Goal: Task Accomplishment & Management: Manage account settings

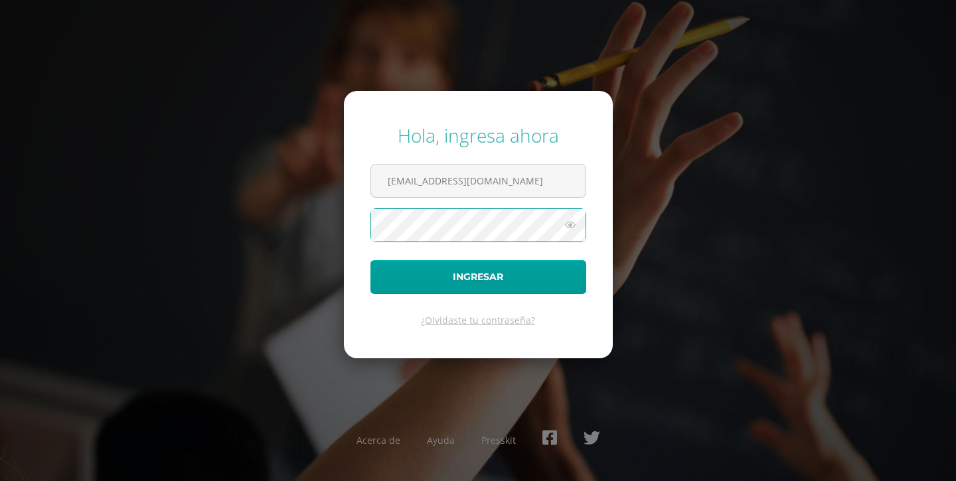
type input "anat@cig.edu.gt"
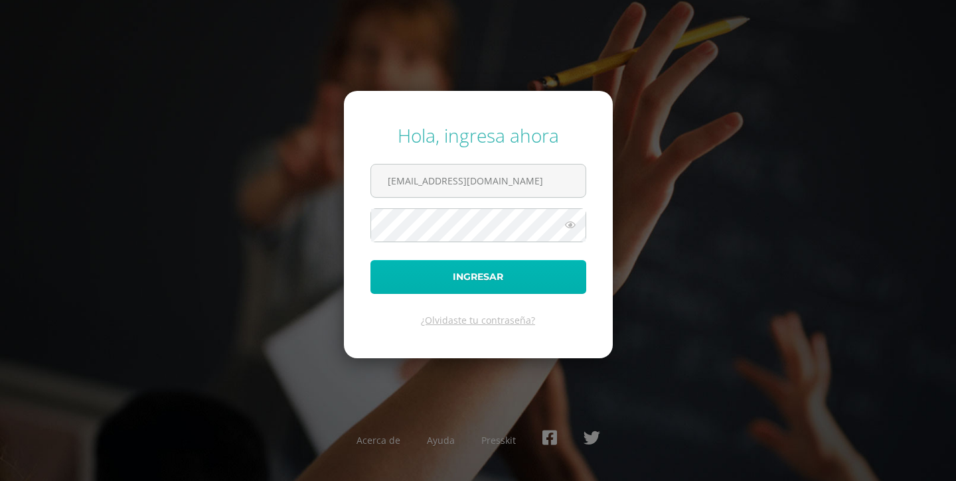
click at [483, 276] on button "Ingresar" at bounding box center [479, 277] width 216 height 34
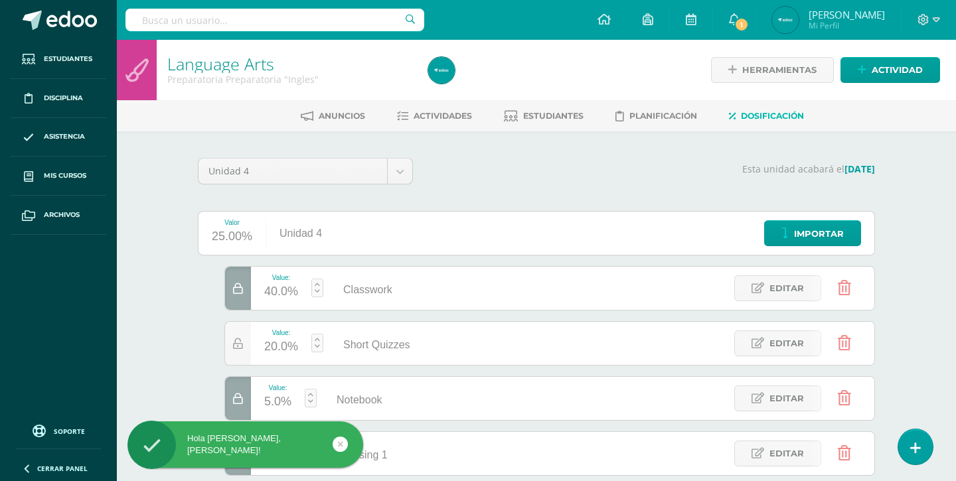
click at [193, 323] on div "Valor 25.00% Unidad 4 Importar Value: 40.0% Classwork Classwork Editar Value: 2…" at bounding box center [536, 445] width 693 height 468
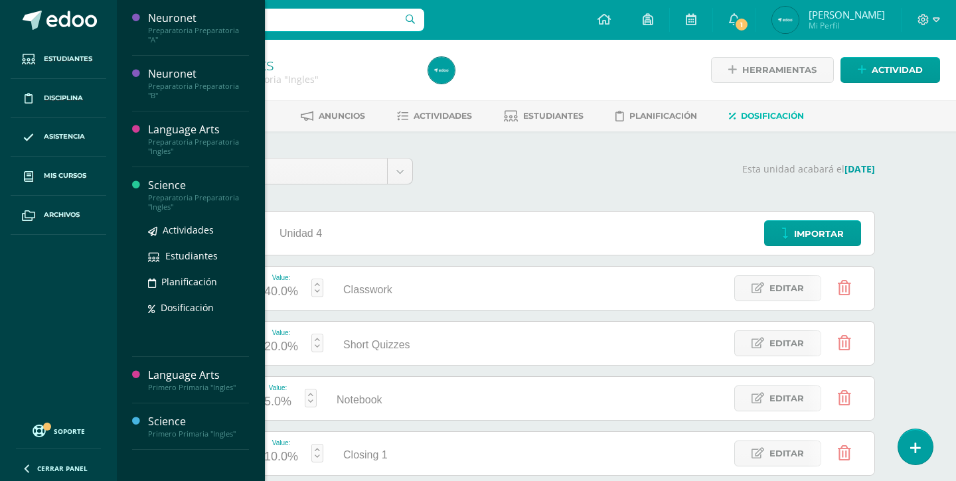
click at [147, 187] on div at bounding box center [140, 262] width 16 height 168
click at [168, 301] on span "Dosificación" at bounding box center [187, 307] width 53 height 13
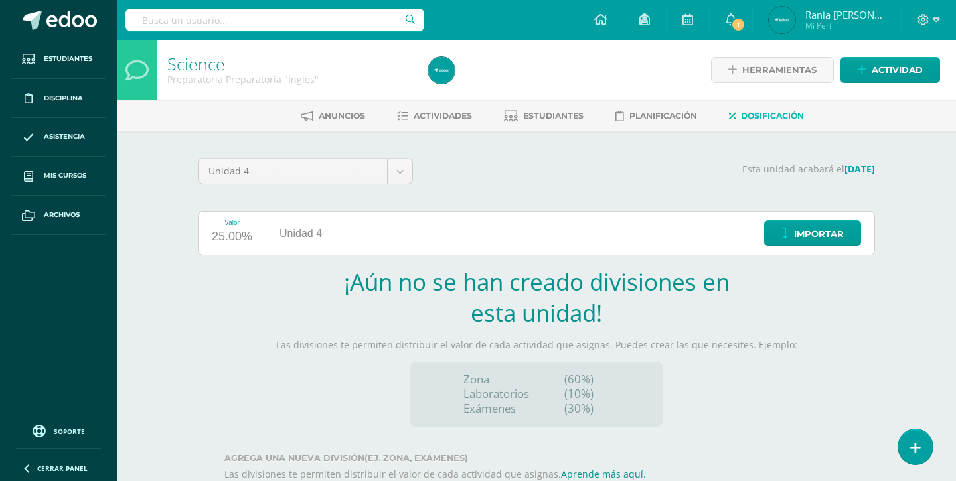
scroll to position [82, 0]
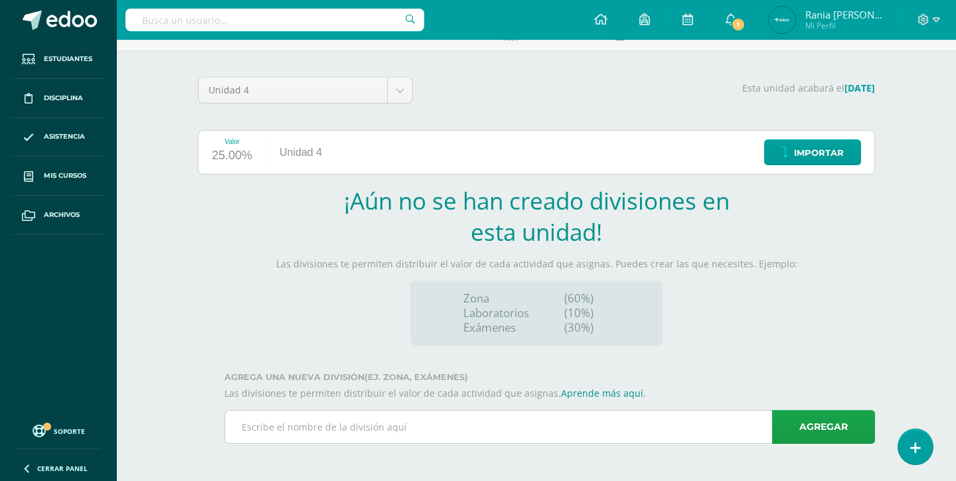
click at [541, 426] on input "text" at bounding box center [549, 427] width 649 height 33
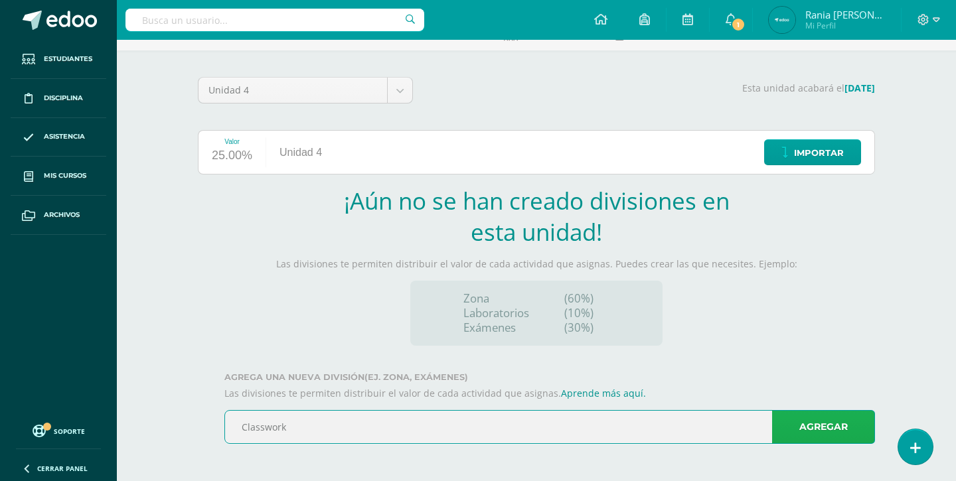
type input "Classwork"
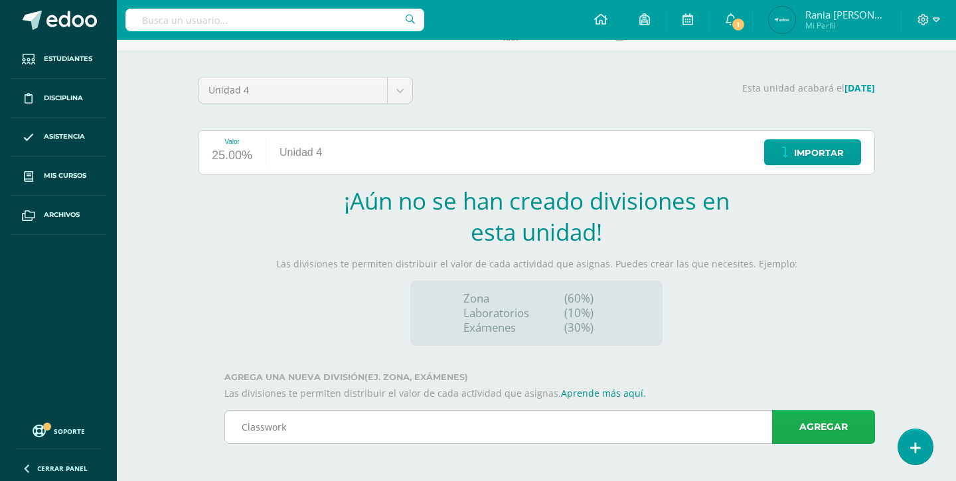
click at [794, 434] on link "Agregar" at bounding box center [823, 427] width 103 height 34
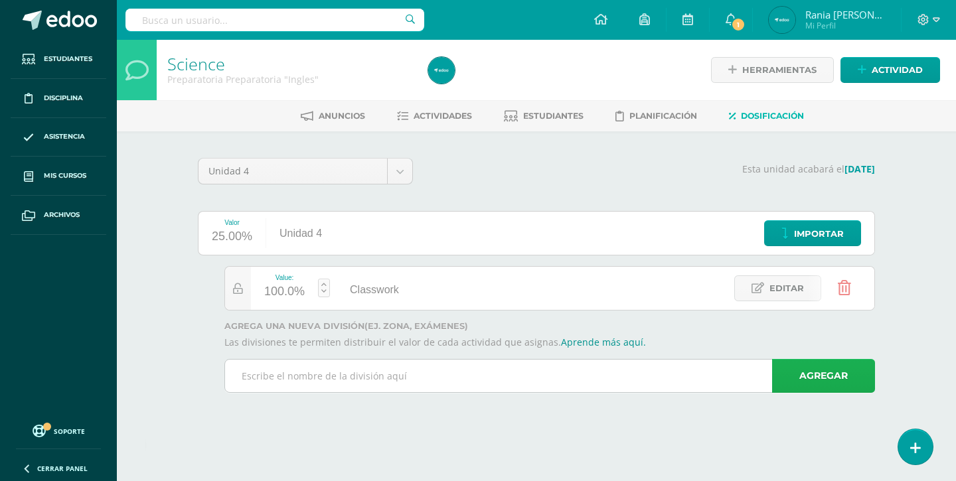
scroll to position [0, 0]
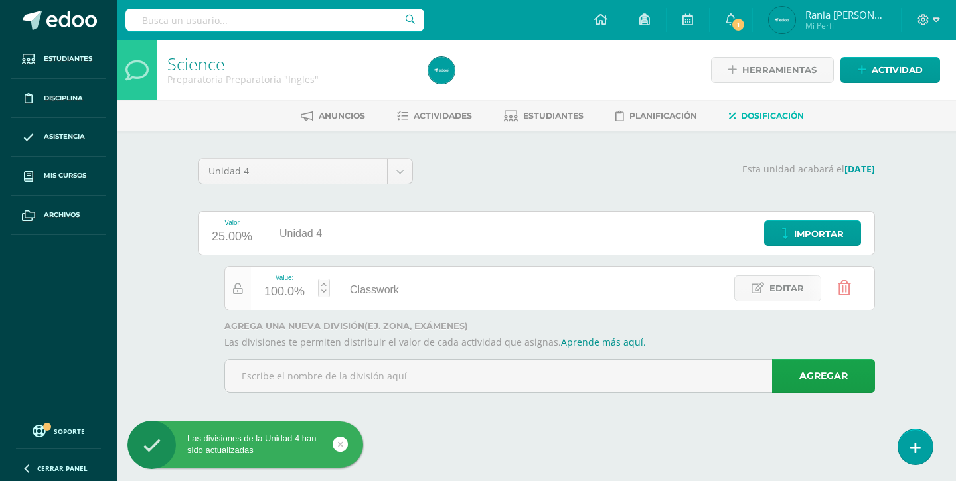
click at [246, 289] on div at bounding box center [238, 288] width 26 height 43
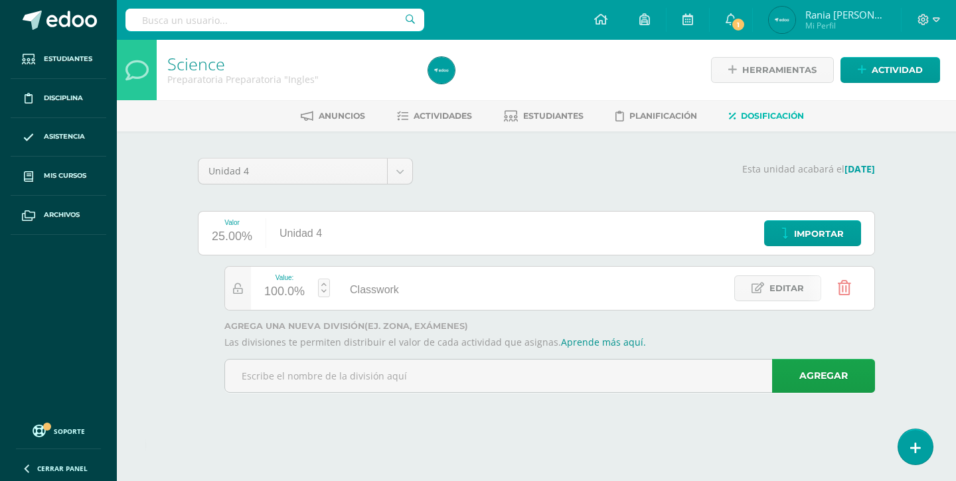
click at [325, 292] on link at bounding box center [324, 288] width 12 height 19
click at [373, 255] on link "Guardar" at bounding box center [395, 254] width 91 height 17
click at [748, 289] on link "Editar" at bounding box center [777, 289] width 87 height 26
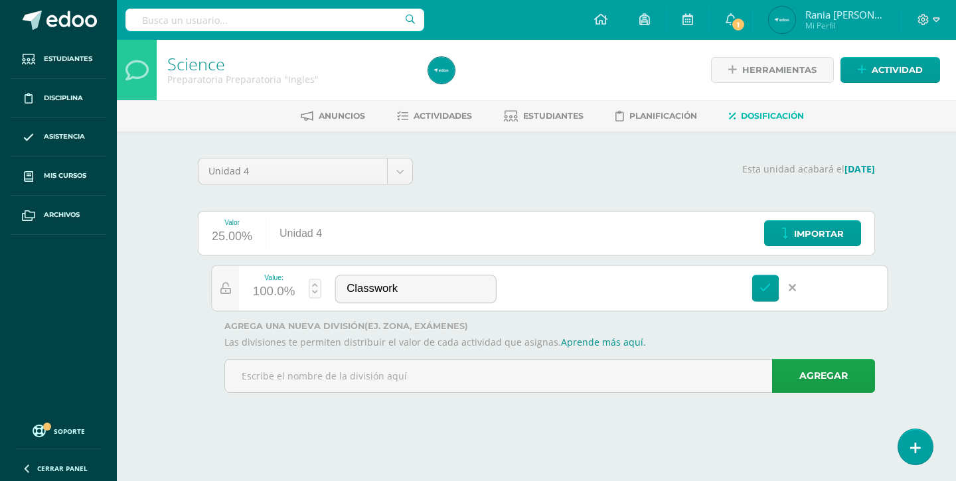
click at [308, 286] on div "Value: 100.0%" at bounding box center [274, 288] width 70 height 45
click at [319, 290] on link at bounding box center [315, 288] width 13 height 19
drag, startPoint x: 328, startPoint y: 258, endPoint x: 257, endPoint y: 258, distance: 71.1
click at [257, 258] on div at bounding box center [256, 254] width 11 height 17
click at [256, 258] on div at bounding box center [255, 254] width 11 height 17
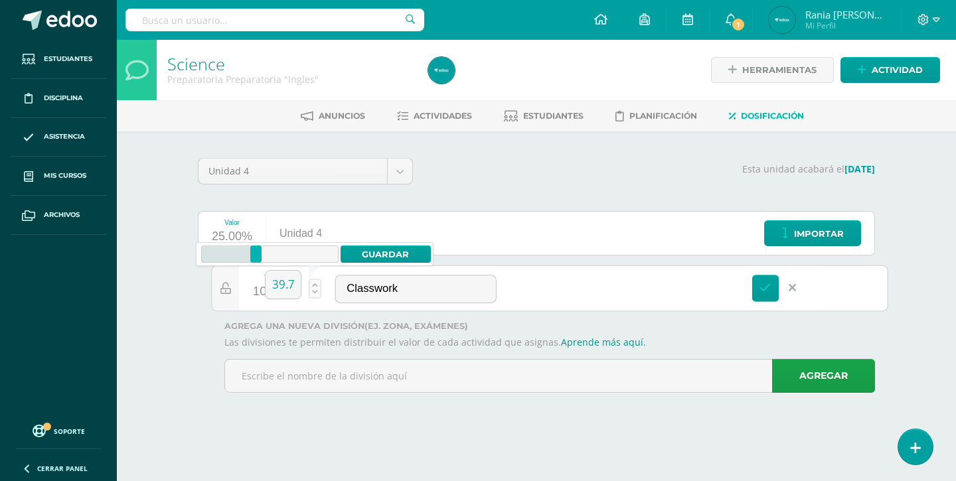
click at [256, 252] on div at bounding box center [255, 254] width 11 height 17
click at [385, 254] on link "Guardar" at bounding box center [386, 254] width 91 height 17
type input "100"
click at [230, 292] on span "Editar" at bounding box center [230, 288] width 36 height 25
click at [225, 289] on span "Editar" at bounding box center [230, 288] width 36 height 25
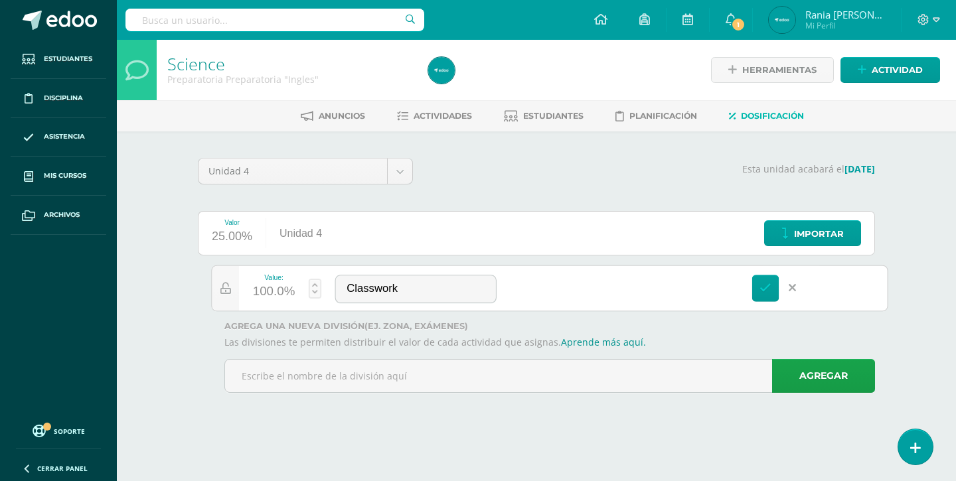
click at [225, 289] on span "Editar" at bounding box center [230, 288] width 36 height 25
click at [776, 292] on link at bounding box center [765, 288] width 27 height 27
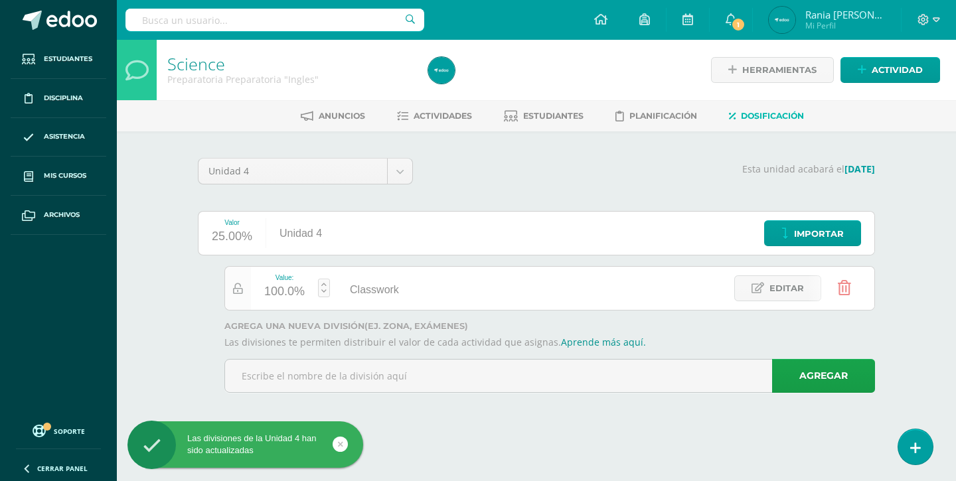
click at [244, 292] on div at bounding box center [238, 288] width 26 height 43
click at [234, 284] on icon at bounding box center [238, 289] width 10 height 11
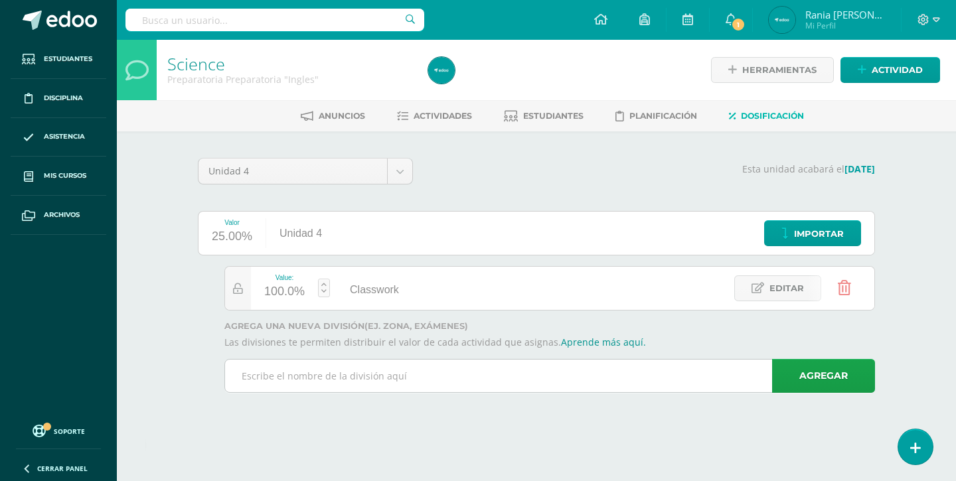
click at [300, 382] on input "text" at bounding box center [549, 376] width 649 height 33
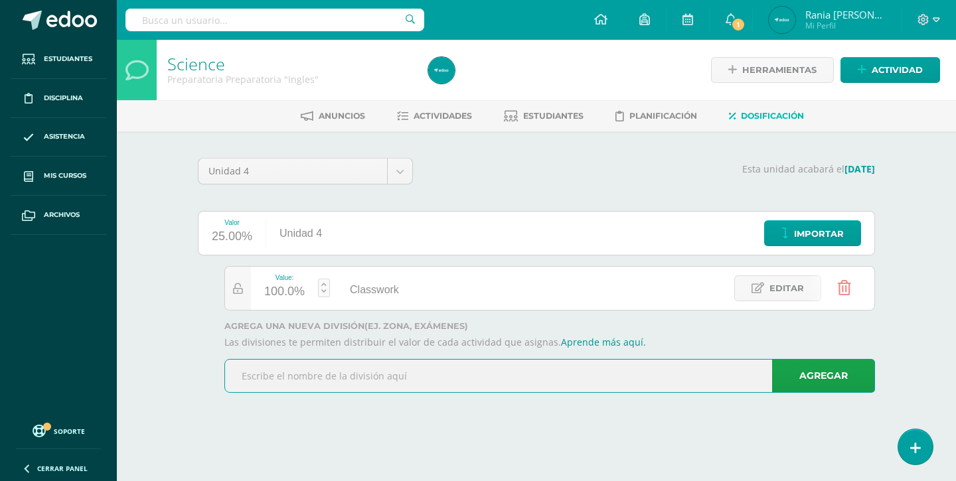
click at [300, 382] on input "text" at bounding box center [549, 376] width 649 height 33
click at [272, 379] on input "Short quizzes" at bounding box center [549, 376] width 649 height 33
type input "Short Quizzes"
click at [807, 385] on link "Agregar" at bounding box center [823, 376] width 103 height 34
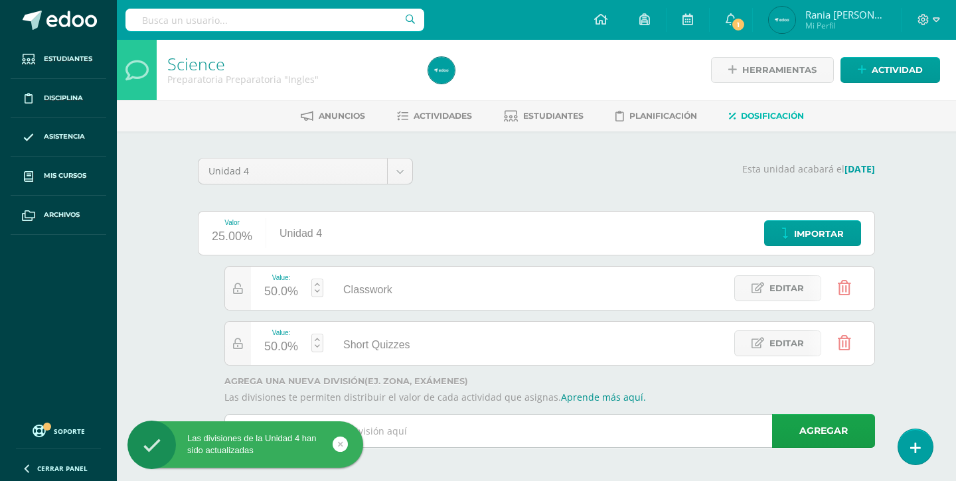
click at [445, 430] on input "text" at bounding box center [549, 431] width 649 height 33
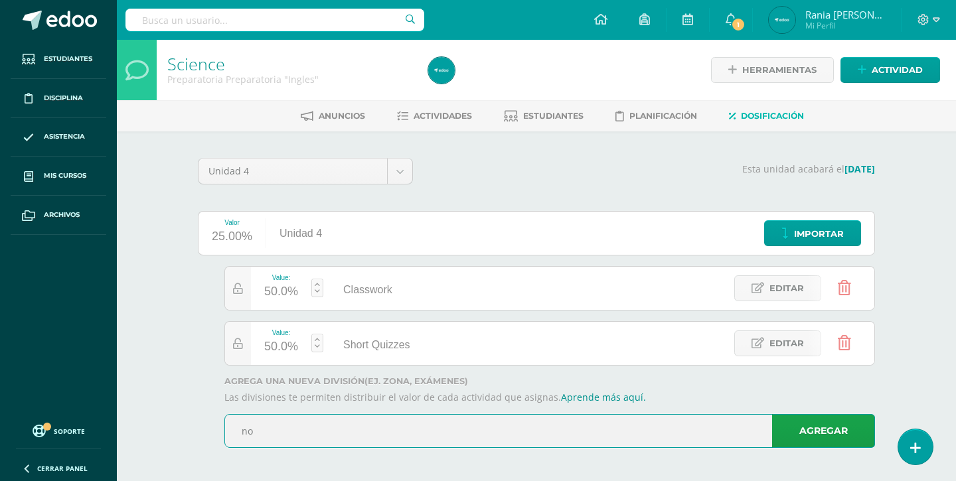
type input "n"
type input "Notebook"
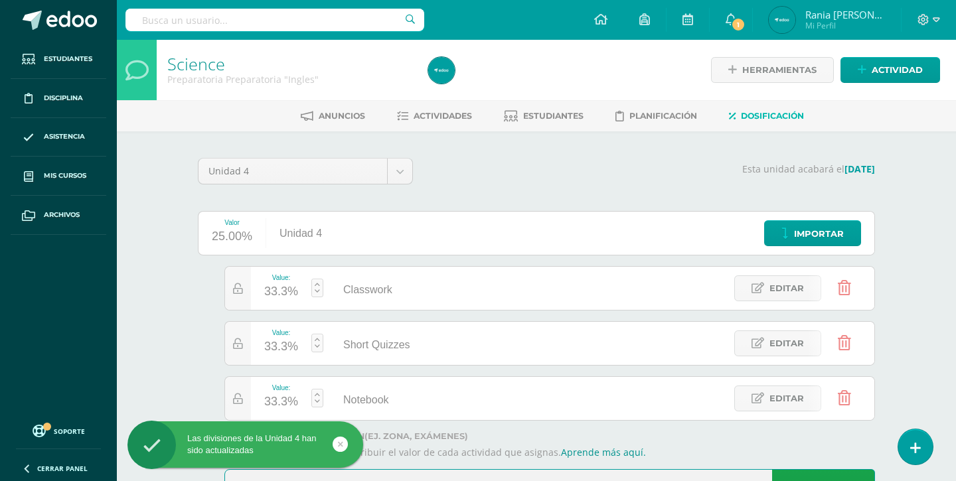
scroll to position [58, 0]
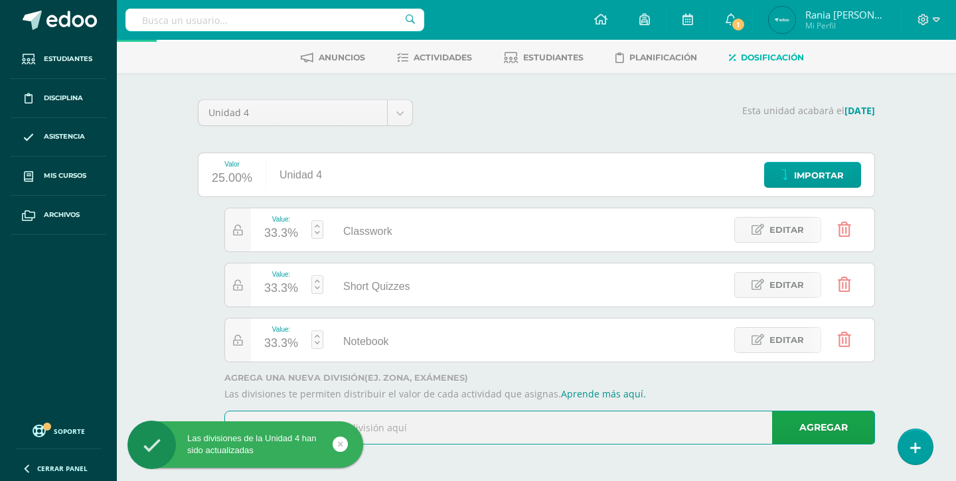
click at [392, 424] on input "text" at bounding box center [549, 428] width 649 height 33
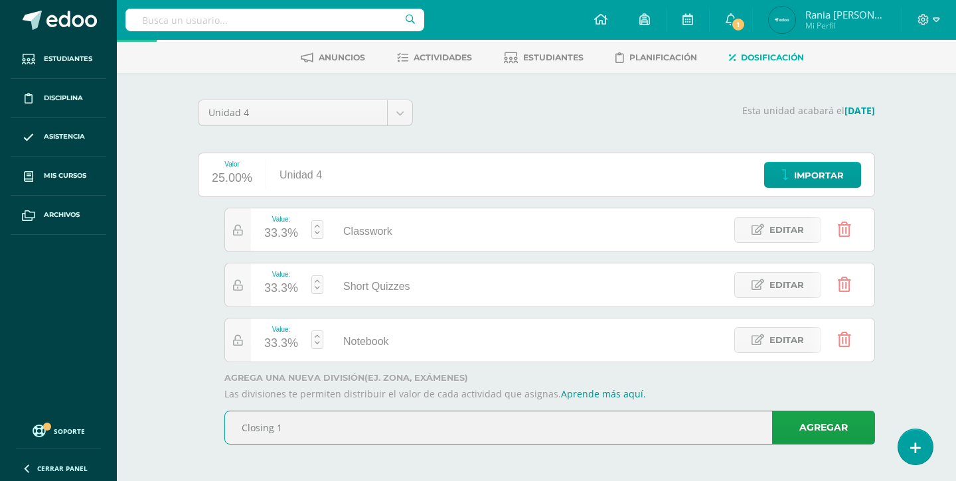
type input "Closing 1"
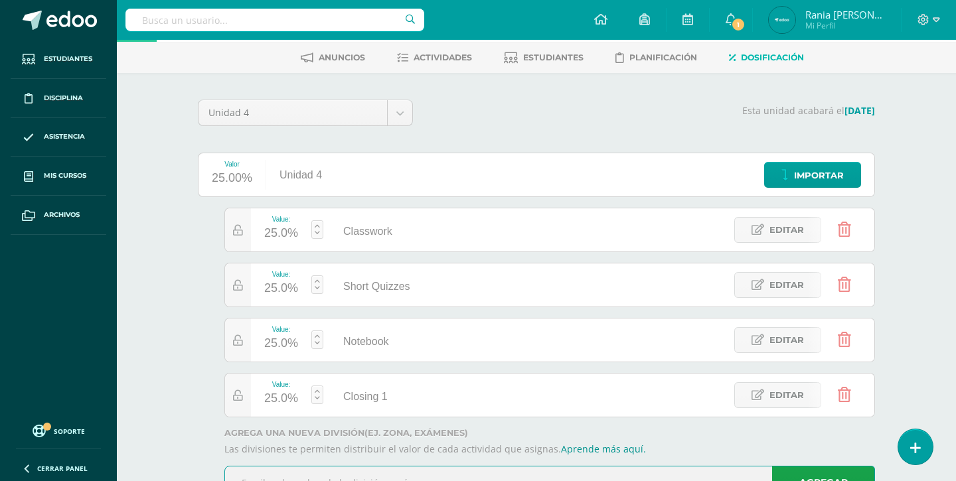
scroll to position [114, 0]
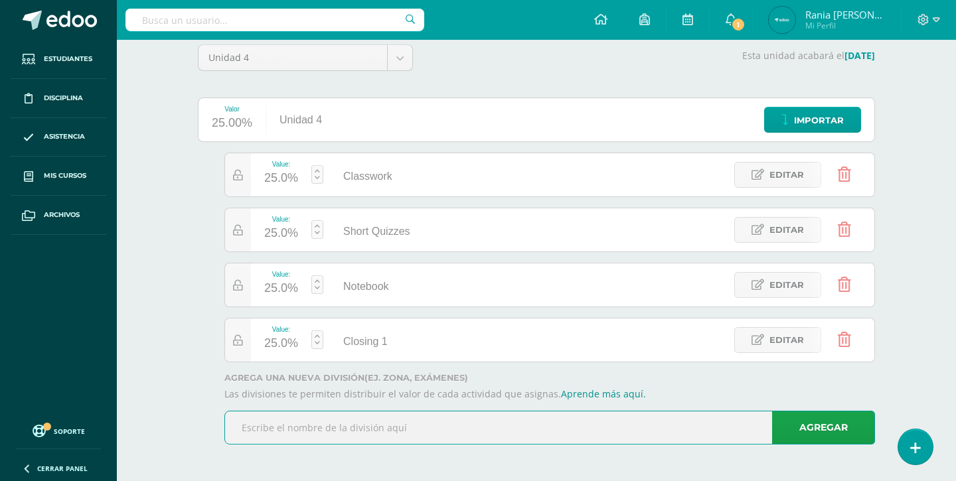
click at [315, 426] on input "text" at bounding box center [549, 428] width 649 height 33
type input "Closing 2"
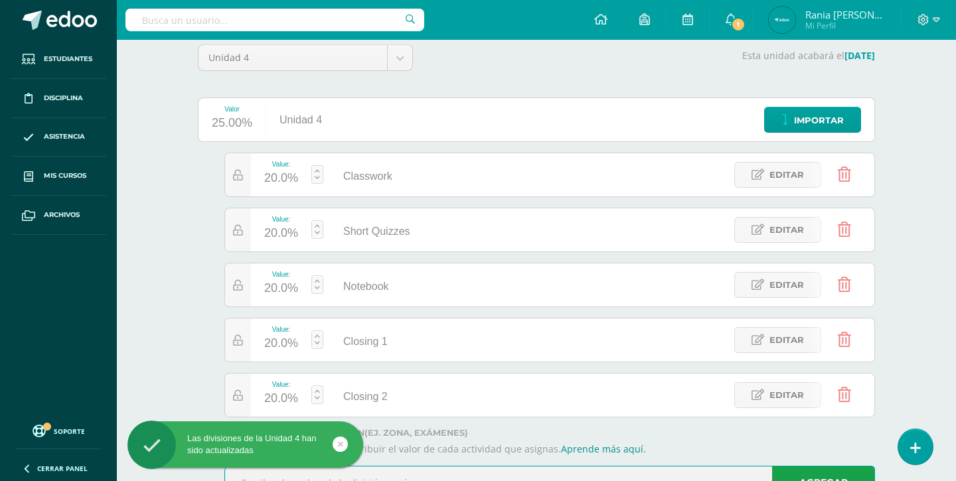
scroll to position [169, 0]
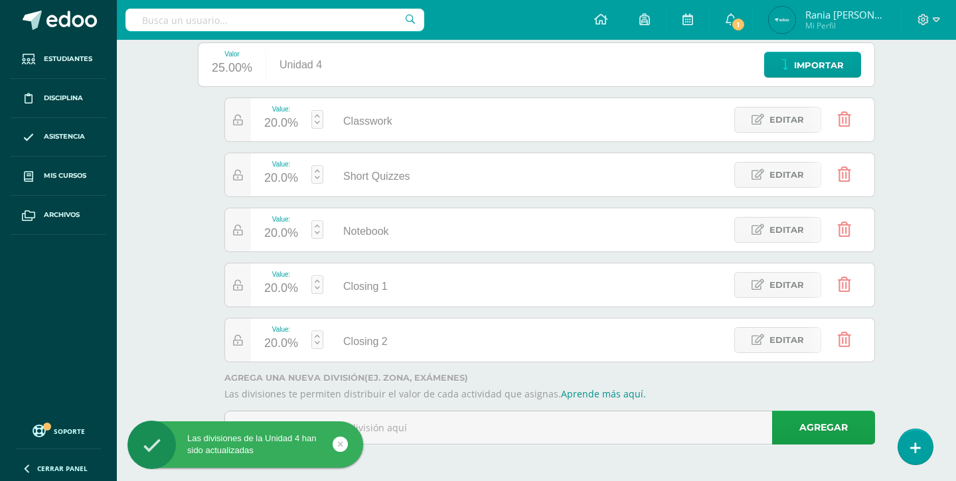
click at [383, 432] on div "Las divisiones de la Unidad 4 han sido actualizadas" at bounding box center [266, 447] width 242 height 51
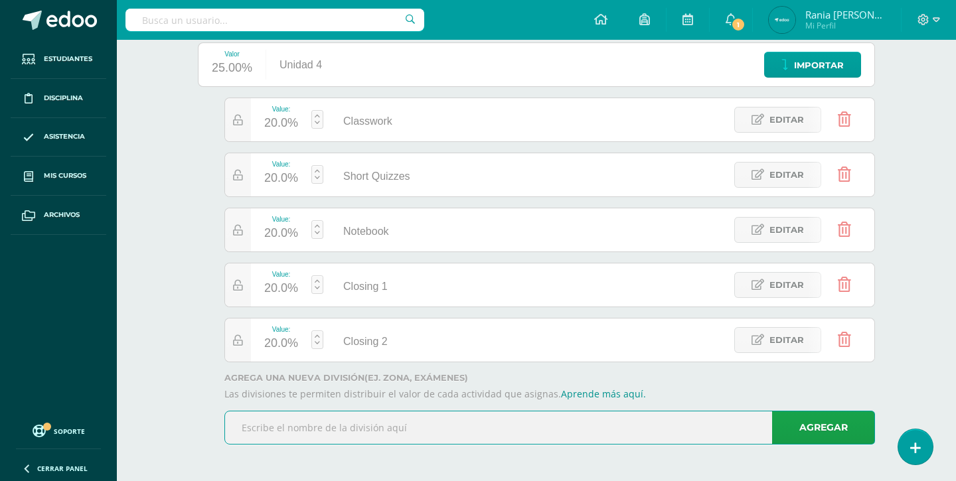
click at [383, 419] on input "text" at bounding box center [549, 428] width 649 height 33
type input "p"
type input "Project"
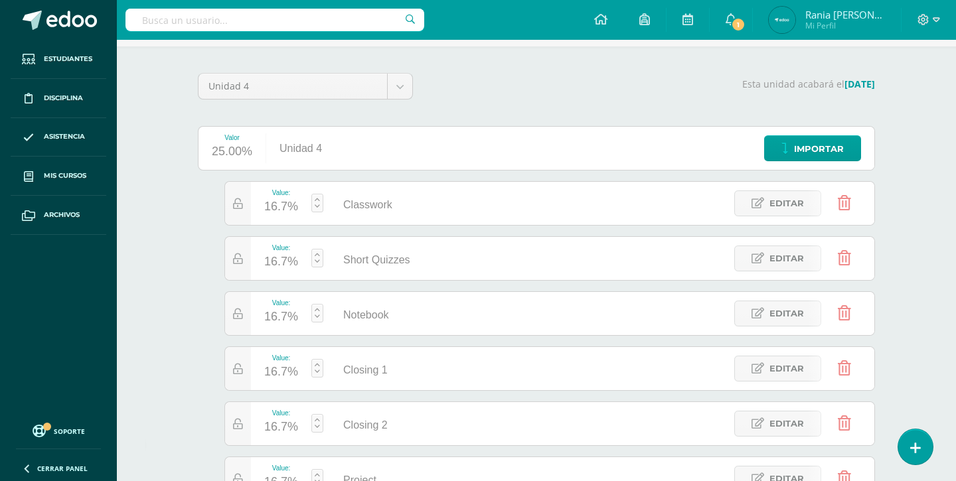
scroll to position [90, 0]
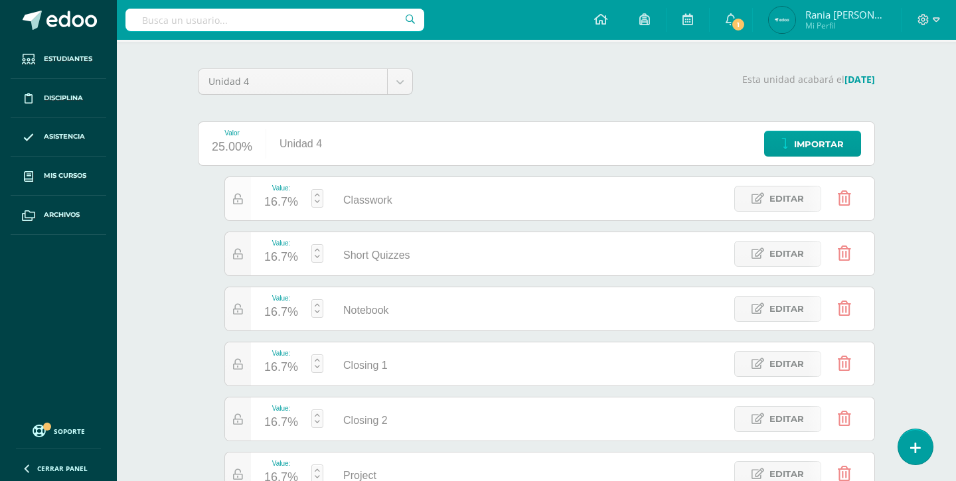
click at [244, 204] on div at bounding box center [238, 198] width 26 height 43
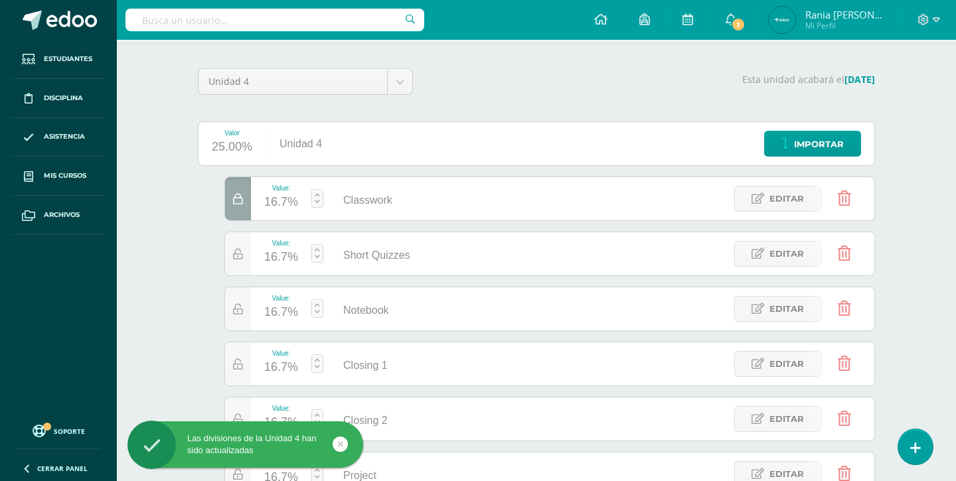
click at [297, 199] on div "16.7%" at bounding box center [281, 202] width 34 height 21
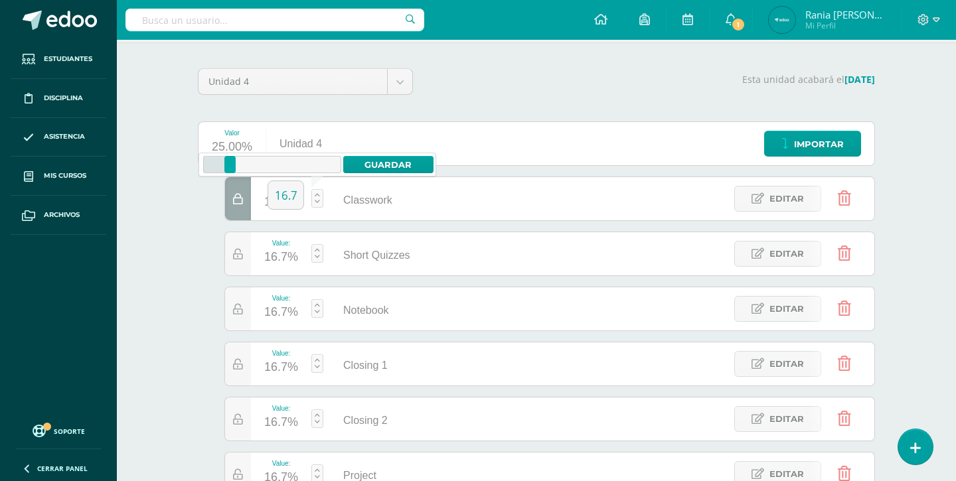
click at [315, 195] on link at bounding box center [317, 198] width 12 height 19
drag, startPoint x: 230, startPoint y: 167, endPoint x: 250, endPoint y: 169, distance: 20.0
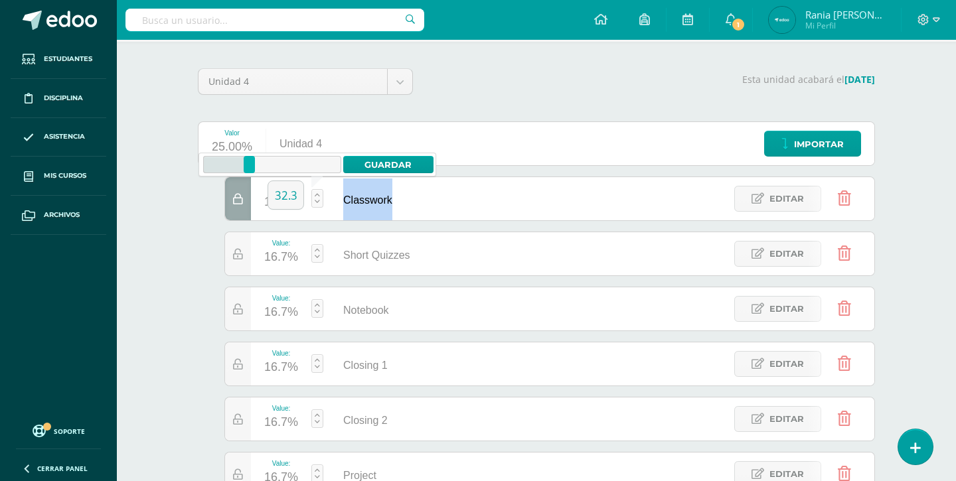
click at [250, 169] on div at bounding box center [249, 164] width 11 height 17
drag, startPoint x: 250, startPoint y: 169, endPoint x: 260, endPoint y: 169, distance: 10.0
click at [260, 169] on div at bounding box center [259, 164] width 11 height 17
click at [382, 164] on link "Guardar" at bounding box center [388, 164] width 91 height 17
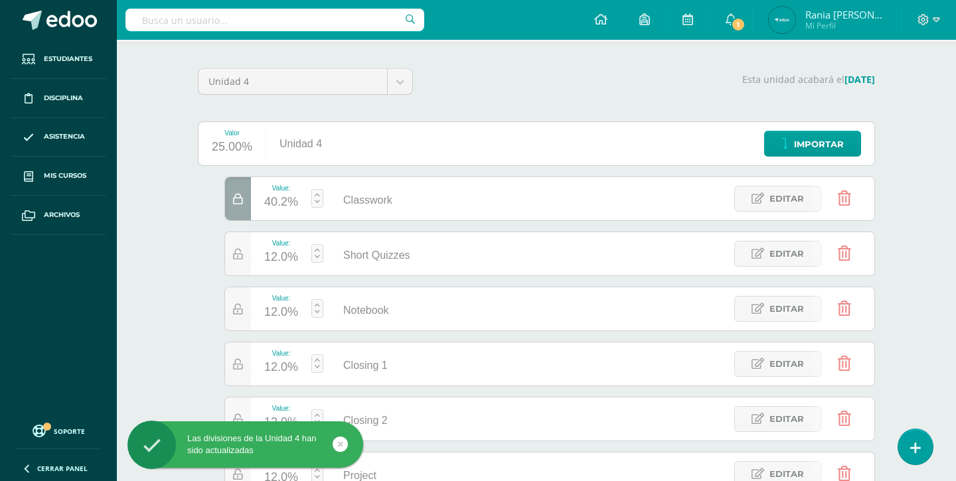
click at [266, 209] on div "40.2%" at bounding box center [281, 202] width 34 height 21
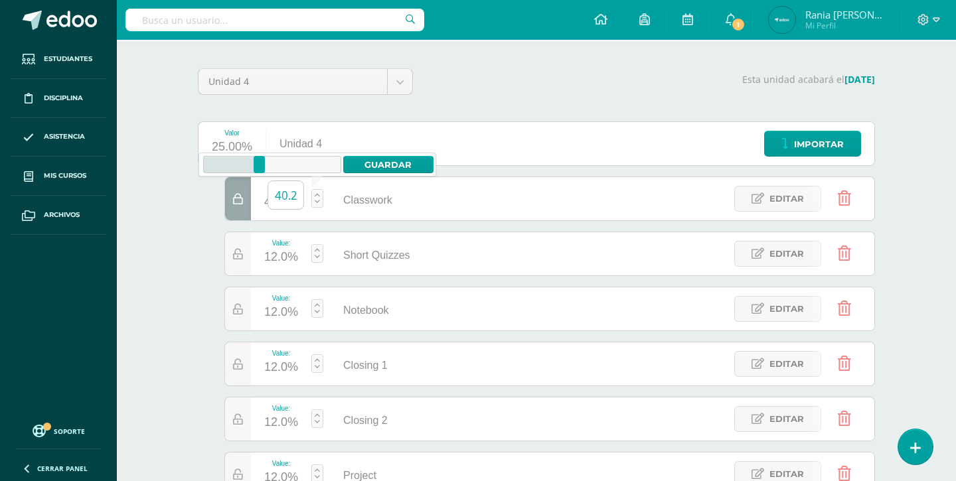
click at [286, 197] on input "40.2" at bounding box center [285, 195] width 35 height 28
type input "40"
click at [313, 256] on link at bounding box center [317, 253] width 12 height 19
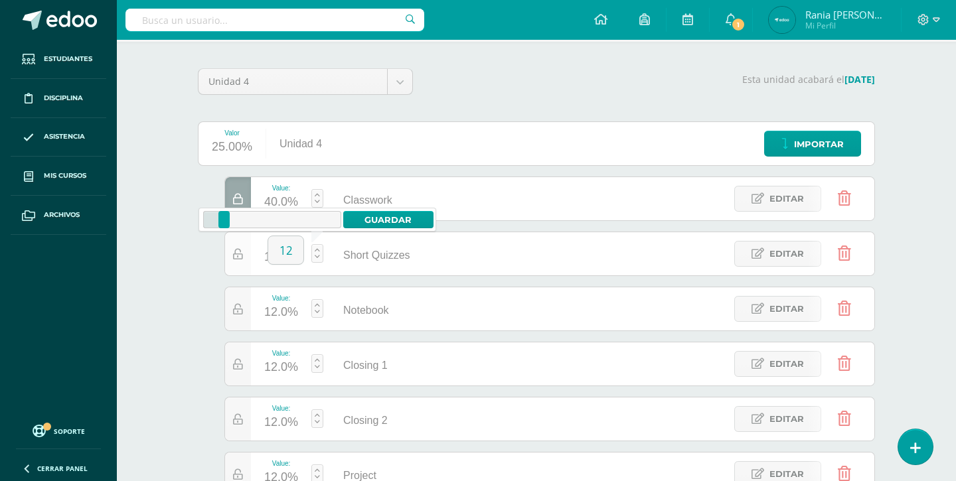
click at [239, 263] on div at bounding box center [238, 253] width 26 height 43
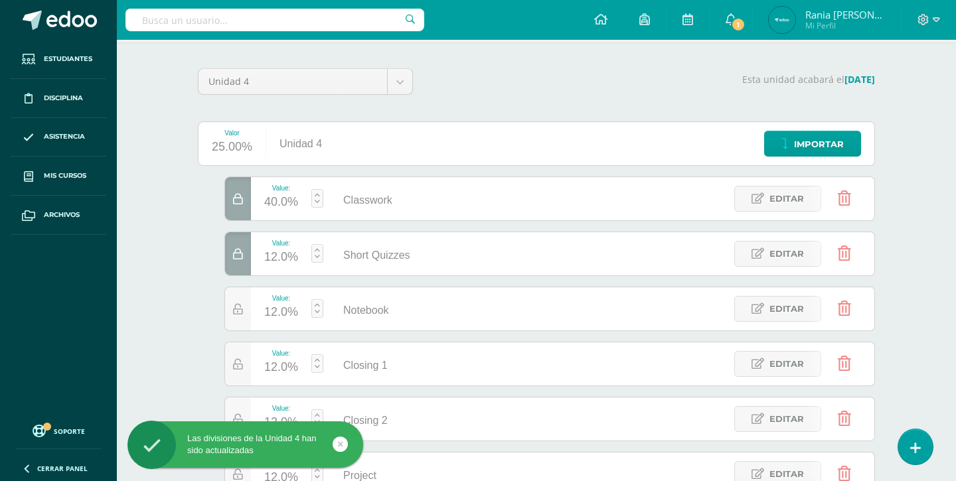
click at [287, 257] on div "12.0%" at bounding box center [281, 257] width 34 height 21
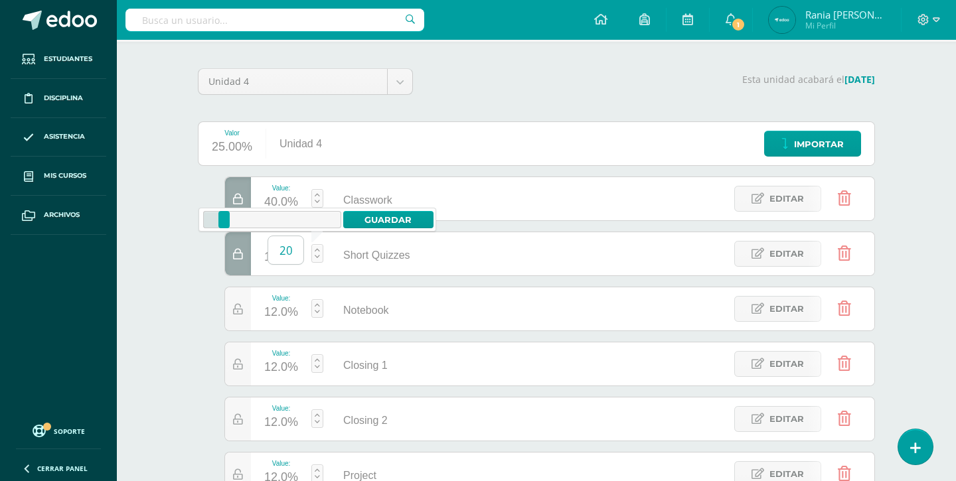
type input "20"
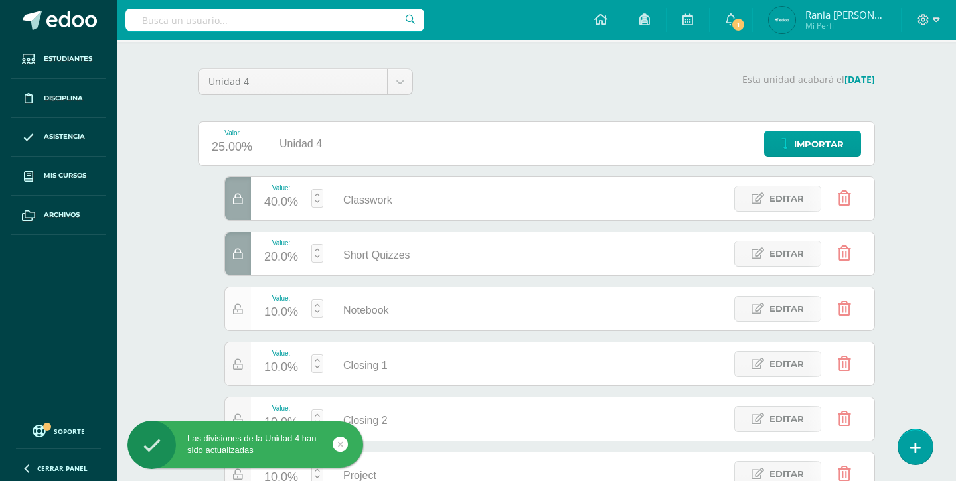
click at [239, 305] on icon at bounding box center [238, 309] width 10 height 11
click at [276, 317] on div "10.0%" at bounding box center [281, 312] width 34 height 21
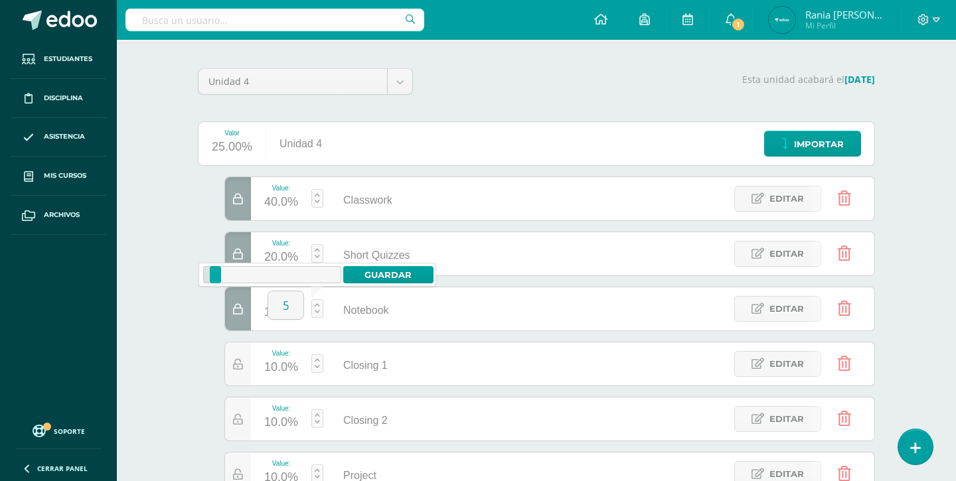
type input "5"
click at [278, 377] on div "10.0%" at bounding box center [281, 367] width 34 height 21
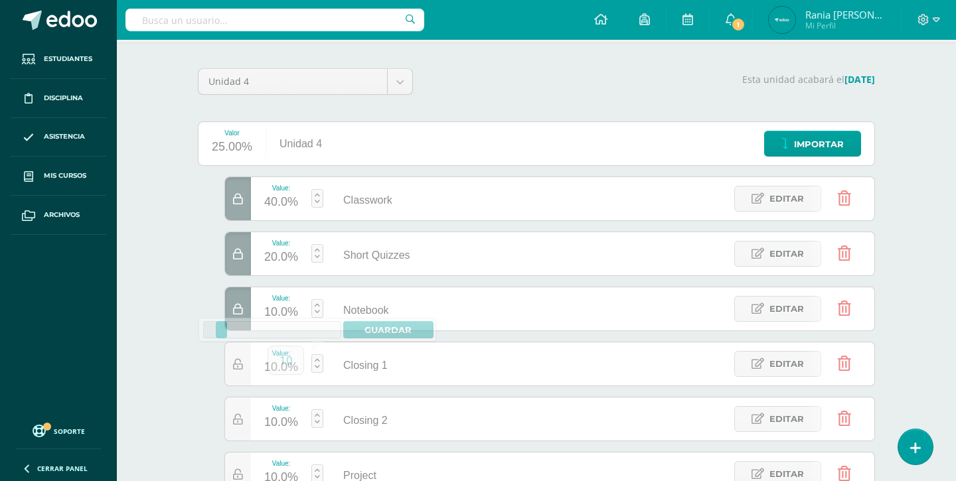
click at [276, 423] on div "10.0%" at bounding box center [281, 422] width 34 height 21
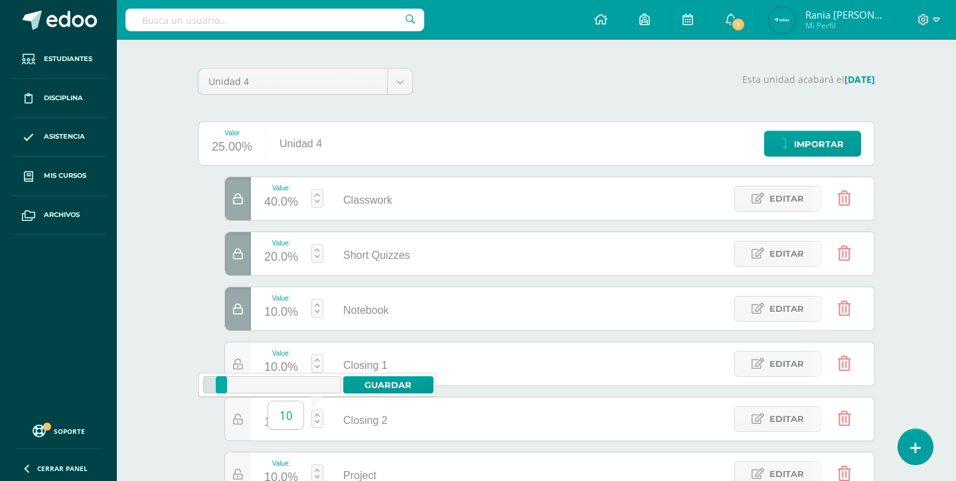
click at [288, 420] on input "10" at bounding box center [285, 416] width 35 height 28
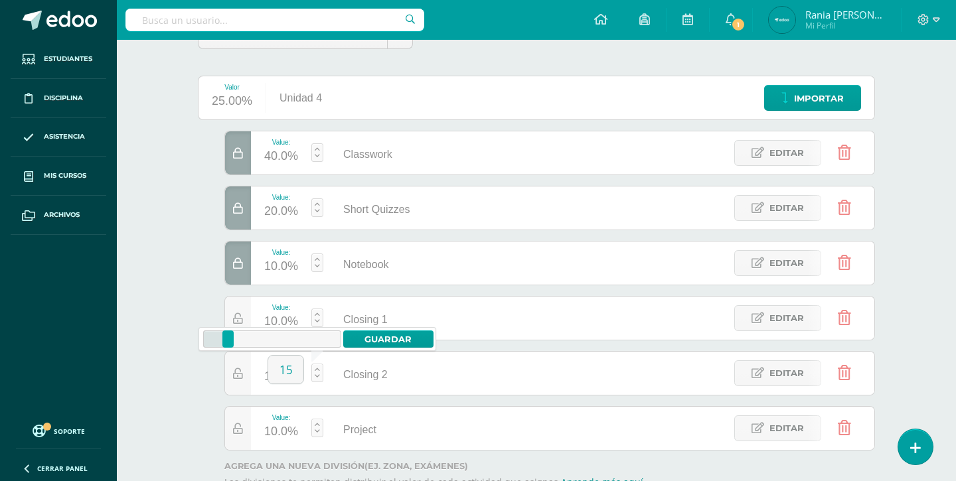
scroll to position [149, 0]
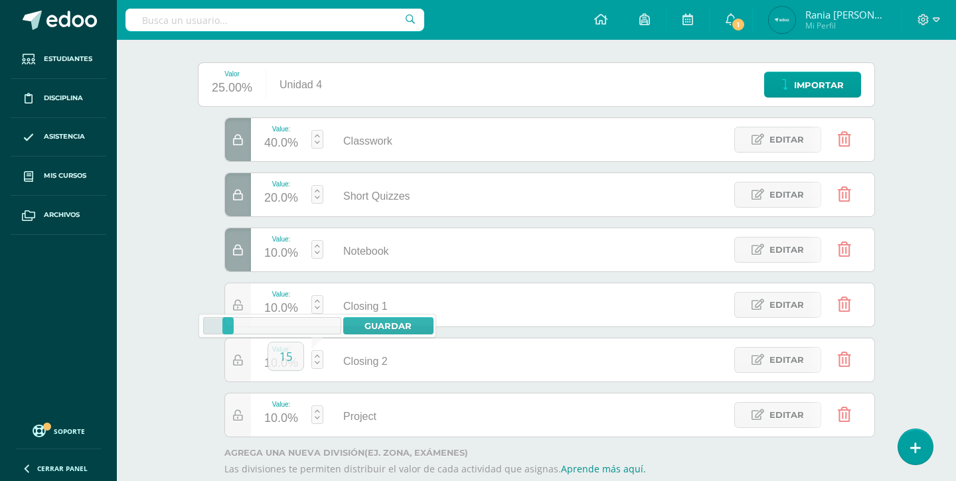
click at [135, 435] on div "Science Preparatoria Preparatoria "Ingles" Herramientas Detalle de asistencias …" at bounding box center [536, 224] width 839 height 666
click at [281, 368] on div "10.0%" at bounding box center [281, 363] width 34 height 21
click at [242, 364] on icon at bounding box center [238, 360] width 10 height 11
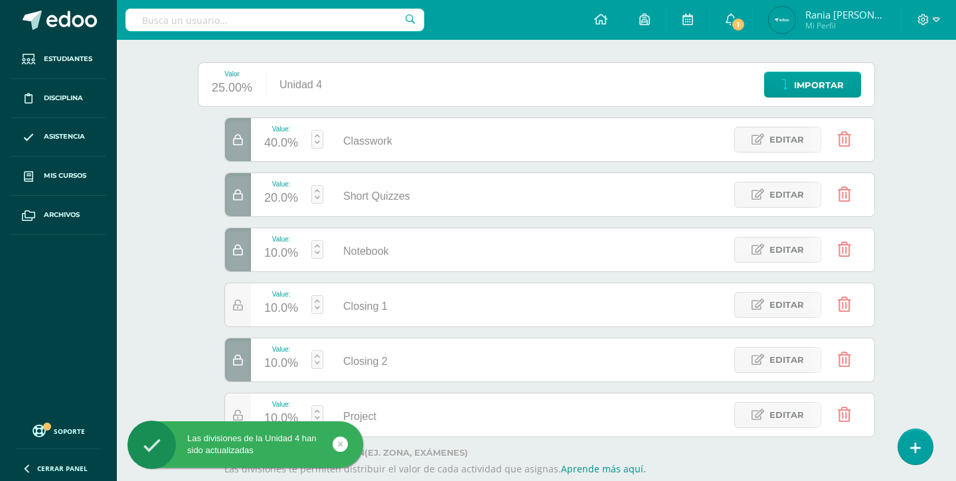
click at [276, 365] on div "10.0%" at bounding box center [281, 363] width 34 height 21
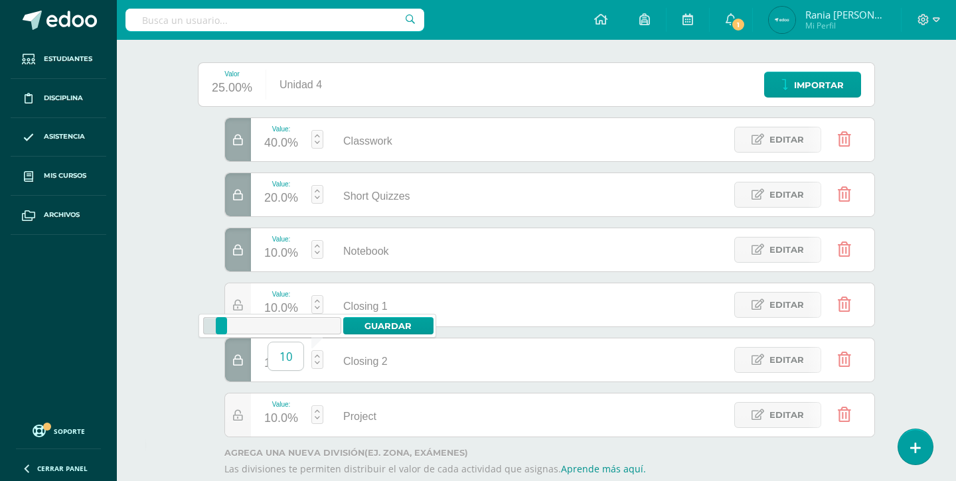
click at [291, 357] on input "10" at bounding box center [285, 357] width 35 height 28
click at [372, 321] on link "Guardar" at bounding box center [388, 325] width 91 height 17
type input "15"
click at [248, 299] on div at bounding box center [238, 305] width 26 height 43
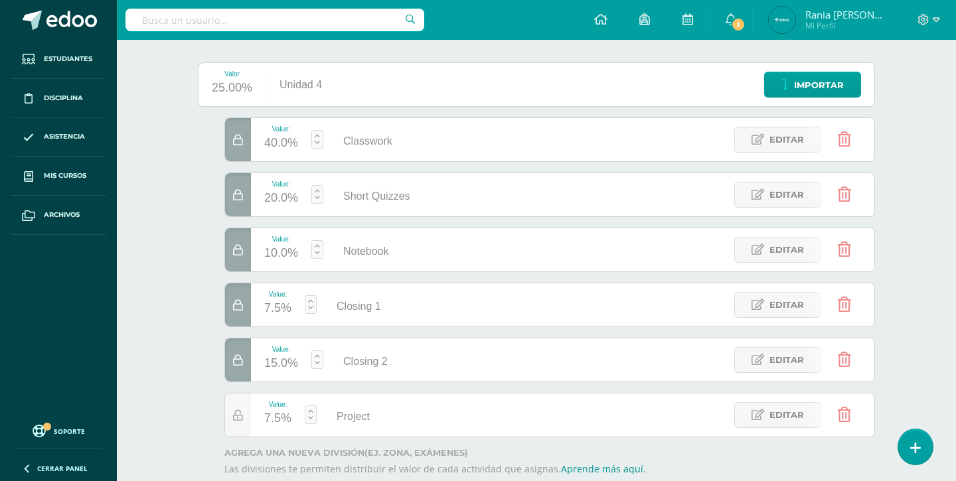
click at [248, 299] on div at bounding box center [238, 305] width 26 height 43
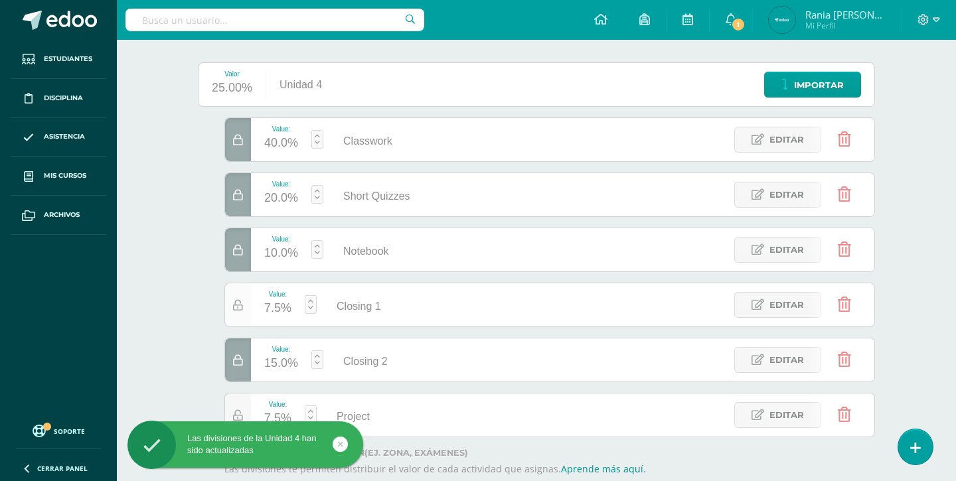
click at [248, 299] on div at bounding box center [238, 305] width 26 height 43
click at [283, 310] on div "7.5%" at bounding box center [277, 308] width 27 height 21
type input "7.5"
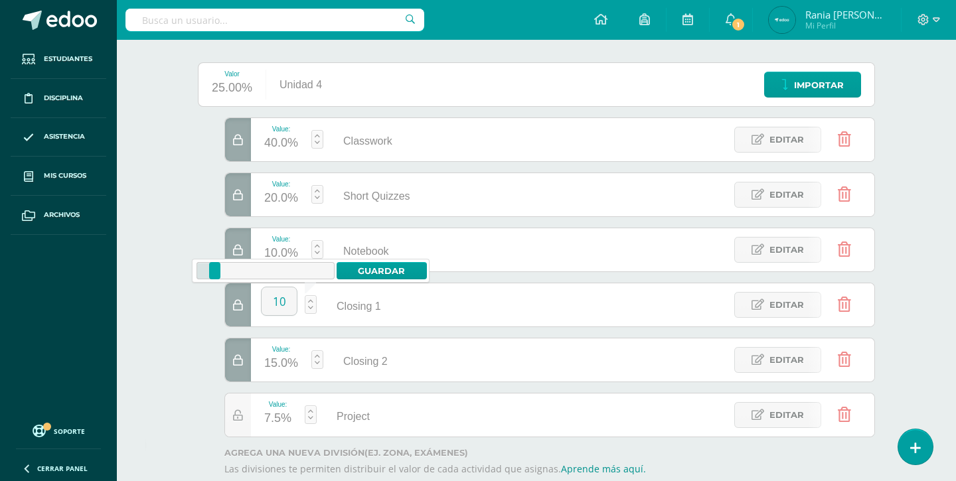
click at [274, 419] on div "7.5%" at bounding box center [277, 418] width 27 height 21
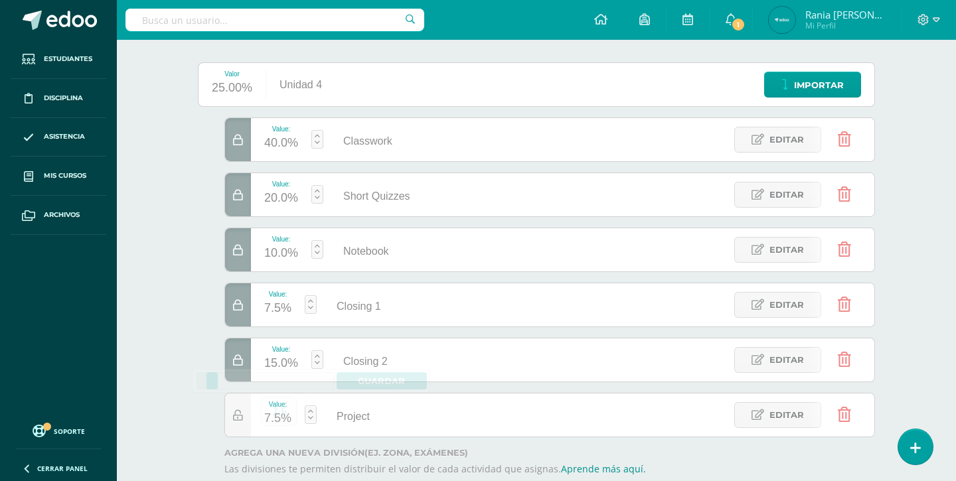
click at [268, 305] on div "7.5%" at bounding box center [277, 308] width 27 height 21
type input "7.5"
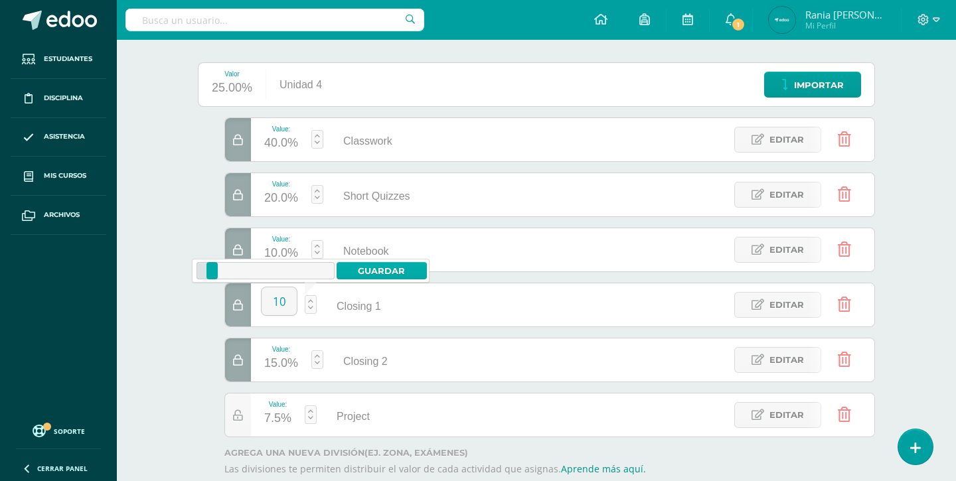
click at [412, 272] on link "Guardar" at bounding box center [382, 270] width 91 height 17
type input "10"
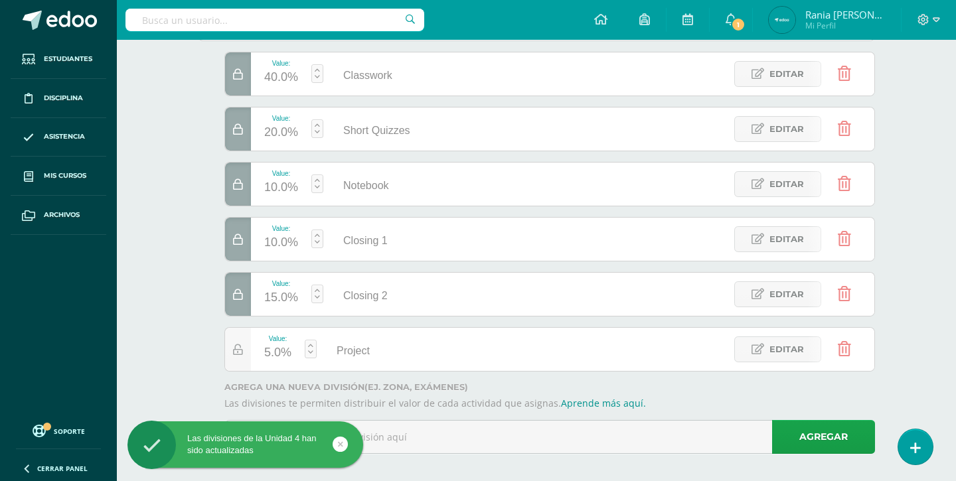
scroll to position [216, 0]
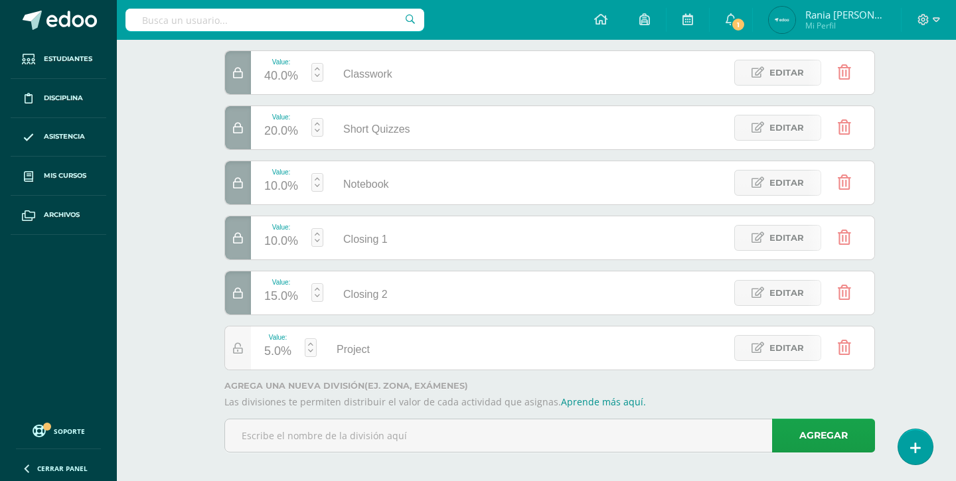
click at [276, 179] on div "10.0%" at bounding box center [281, 186] width 34 height 21
type input "10"
type input "5"
click at [382, 144] on link "Guardar" at bounding box center [388, 148] width 91 height 17
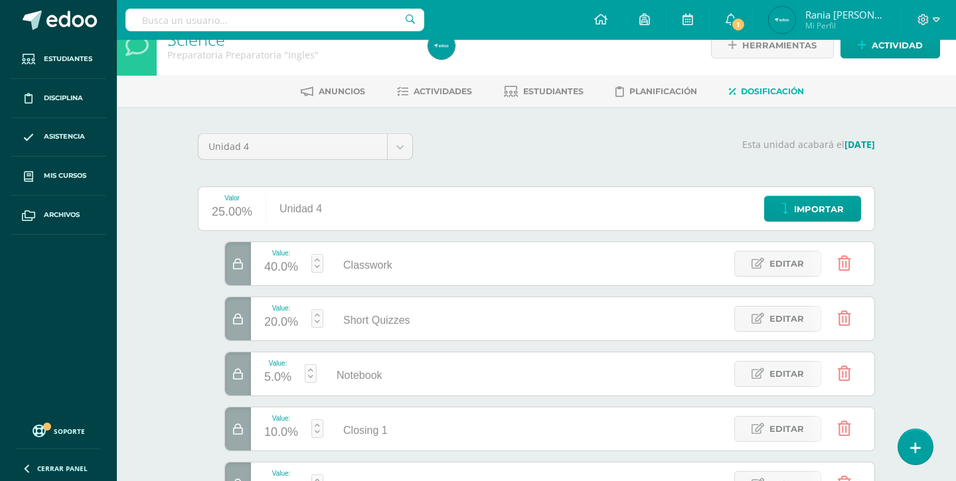
scroll to position [0, 0]
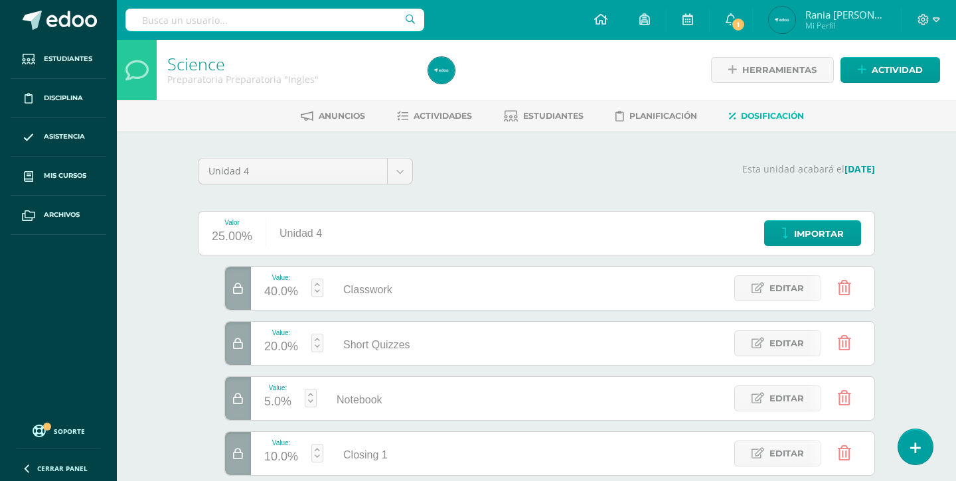
click at [550, 164] on p "Esta unidad acabará el 10/11/2025" at bounding box center [652, 169] width 446 height 12
click at [922, 62] on span "Actividad" at bounding box center [897, 70] width 51 height 25
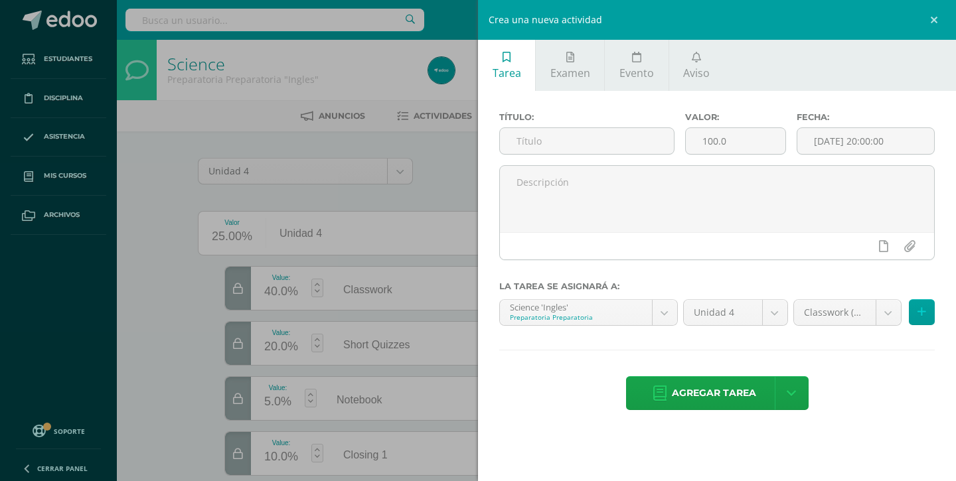
click at [465, 173] on div "Crea una nueva actividad Tarea Examen Evento Aviso Título: Valor: 100.0 Fecha: …" at bounding box center [478, 240] width 956 height 481
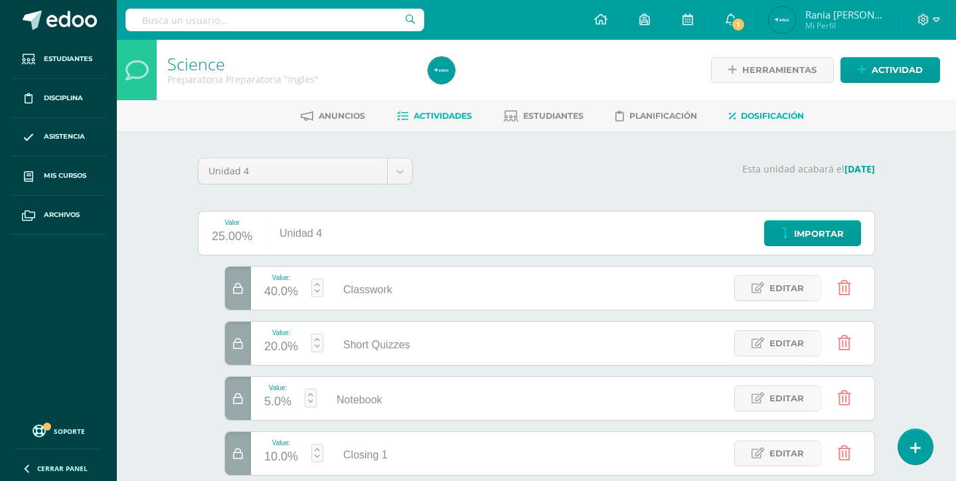
click at [465, 116] on span "Actividades" at bounding box center [443, 116] width 58 height 10
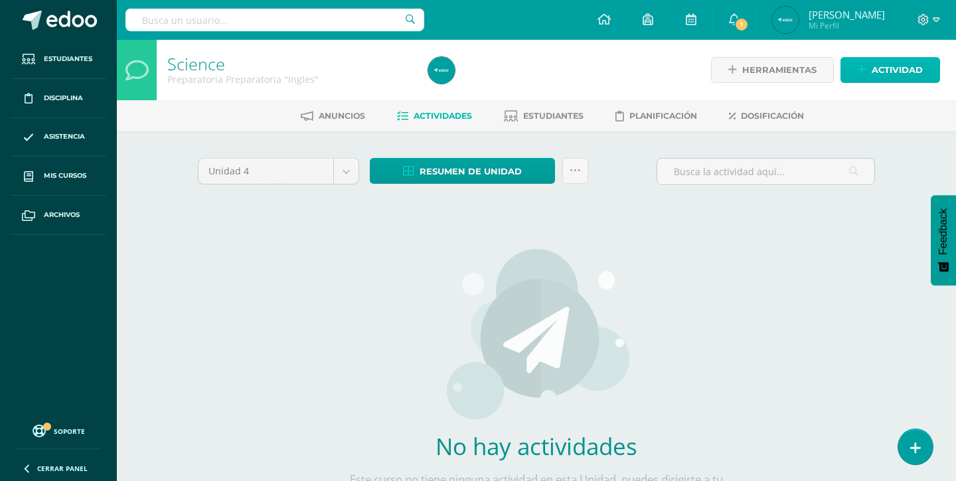
click at [866, 78] on link "Actividad" at bounding box center [891, 70] width 100 height 26
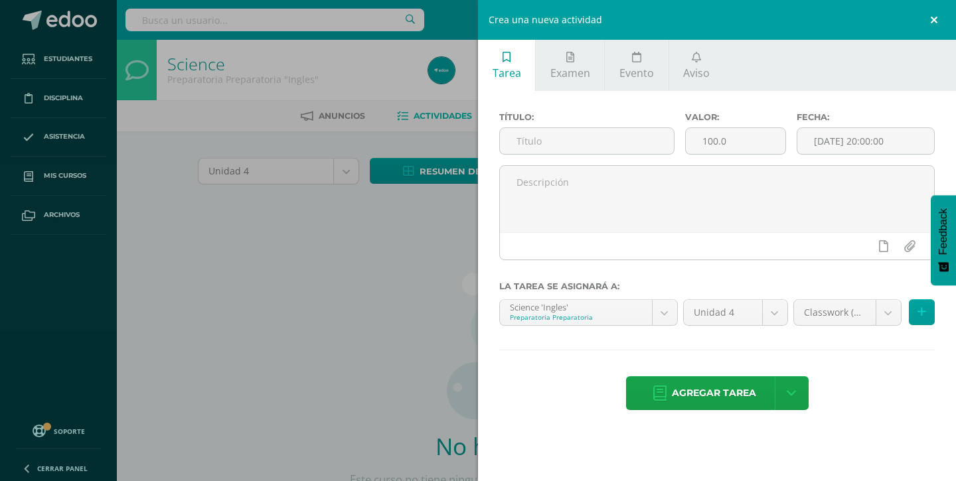
click at [924, 25] on link at bounding box center [936, 20] width 40 height 40
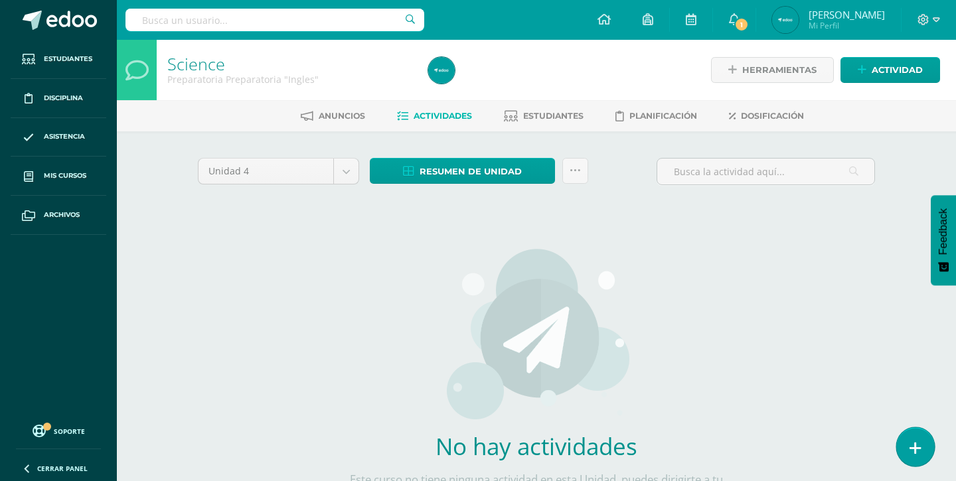
click at [903, 449] on link at bounding box center [915, 447] width 38 height 39
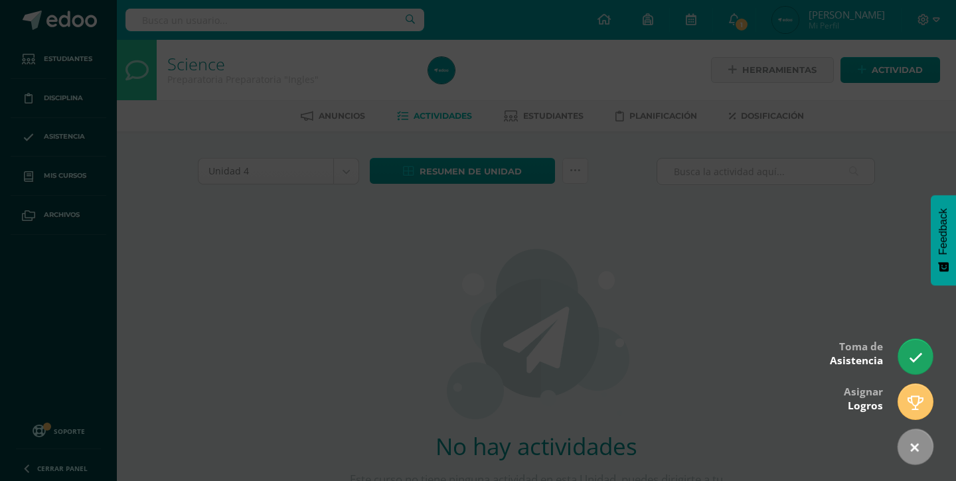
click at [739, 366] on div at bounding box center [478, 240] width 956 height 481
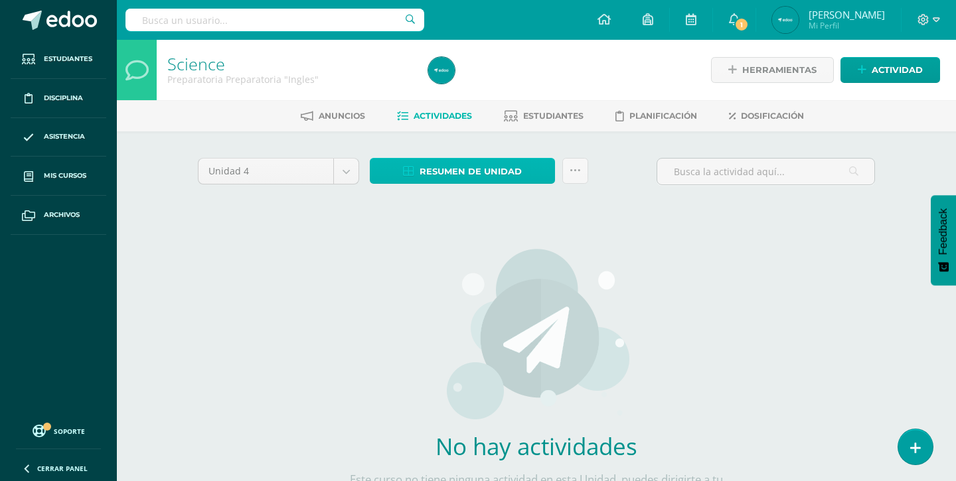
click at [434, 168] on span "Resumen de unidad" at bounding box center [471, 171] width 102 height 25
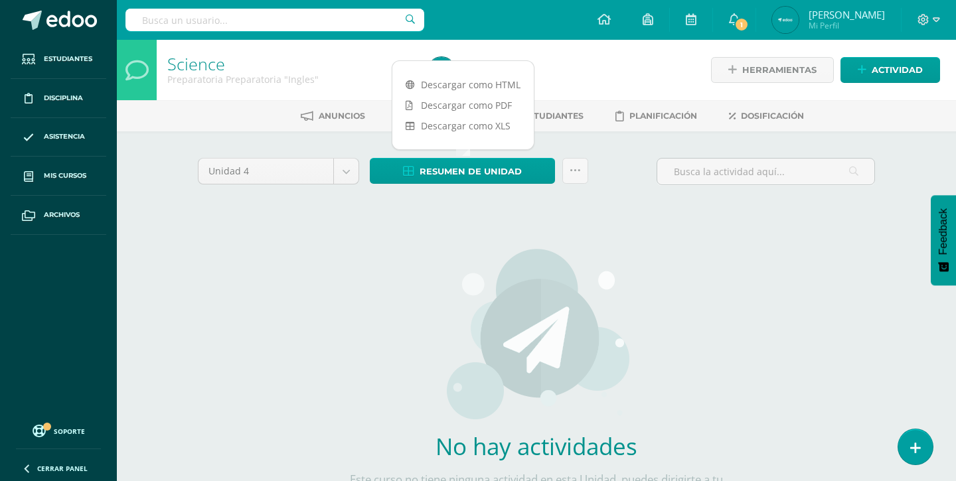
click at [406, 307] on div "No hay actividades Este curso no tiene ninguna actividad en esta Unidad, puedes…" at bounding box center [537, 382] width 392 height 323
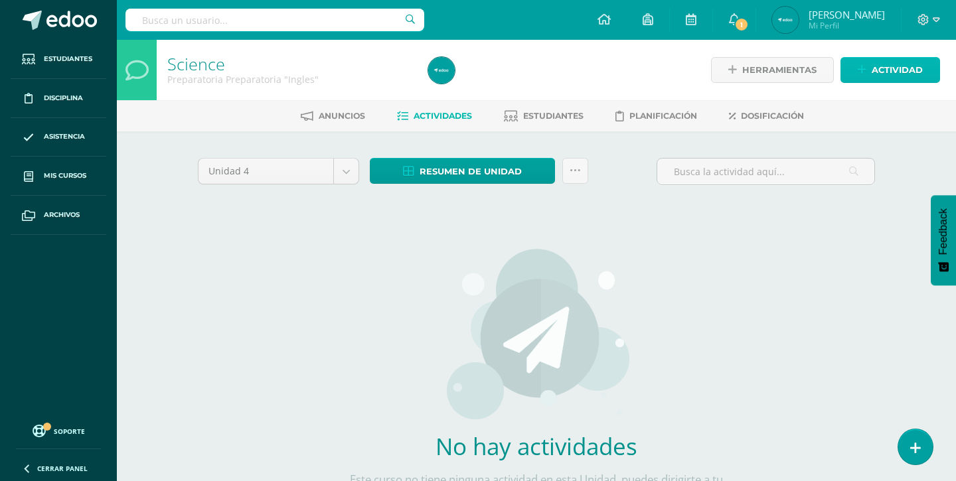
click at [861, 64] on icon at bounding box center [862, 69] width 9 height 11
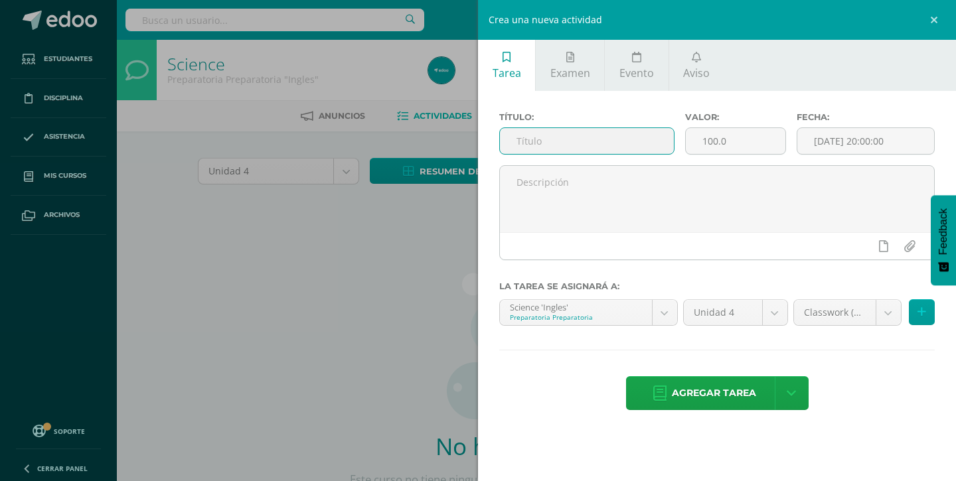
click at [535, 138] on input "text" at bounding box center [587, 141] width 174 height 26
type input "Closing 1"
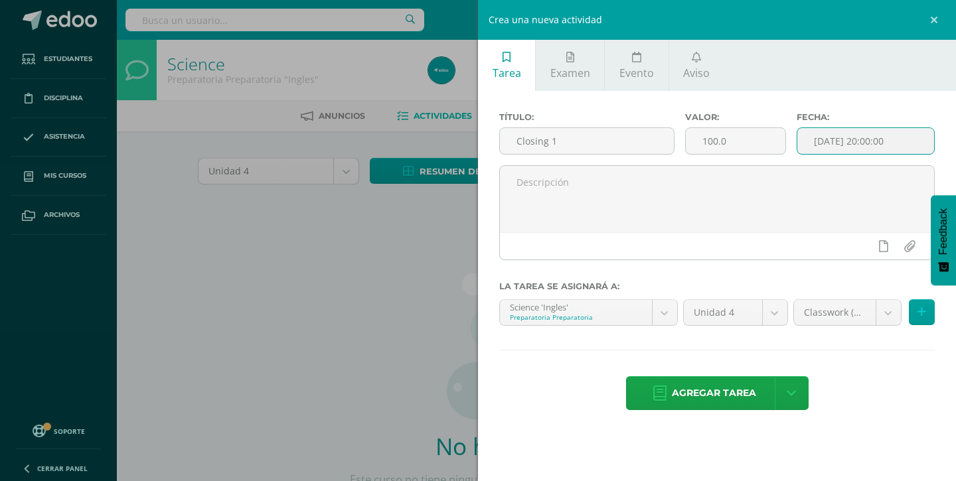
click at [870, 140] on input "[DATE] 20:00:00" at bounding box center [866, 141] width 137 height 26
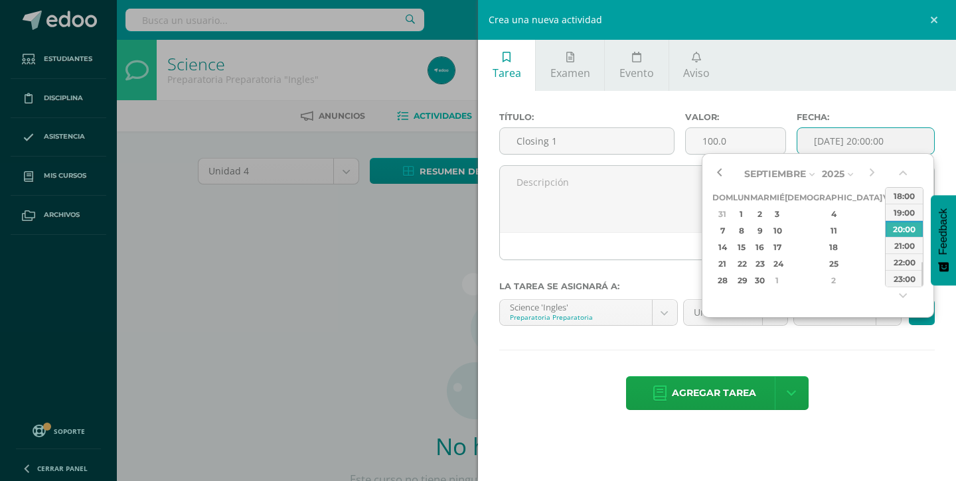
click at [722, 174] on button "button" at bounding box center [719, 174] width 13 height 20
click at [823, 237] on div "11" at bounding box center [834, 230] width 78 height 15
type input "2025-09-11 20:00"
click at [801, 347] on div "Título: Closing 1 Valor: 100.0 Fecha: 2025-09-11 20:00 La tarea se asignará a: …" at bounding box center [717, 262] width 478 height 343
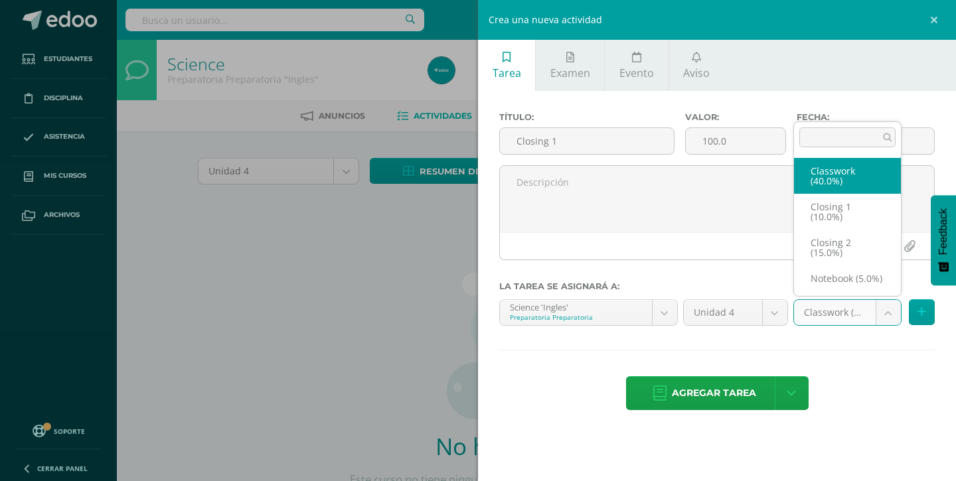
click at [884, 319] on body "Estudiantes Disciplina Asistencia Mis cursos Archivos Soporte Ayuda Reportar un…" at bounding box center [478, 285] width 956 height 570
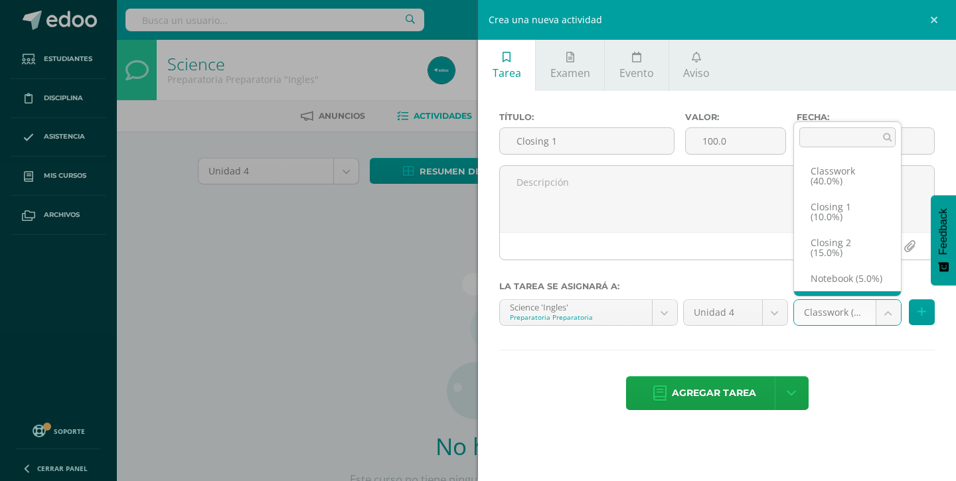
scroll to position [1, 0]
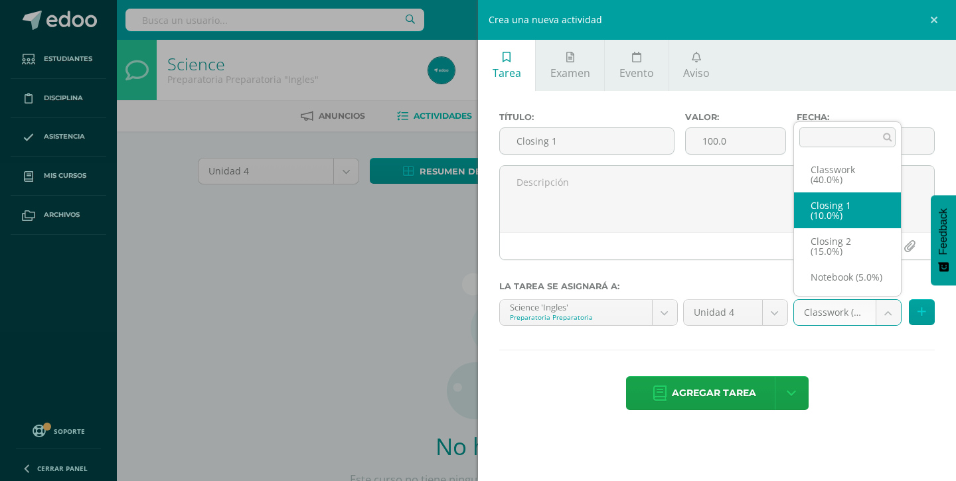
select select "238566"
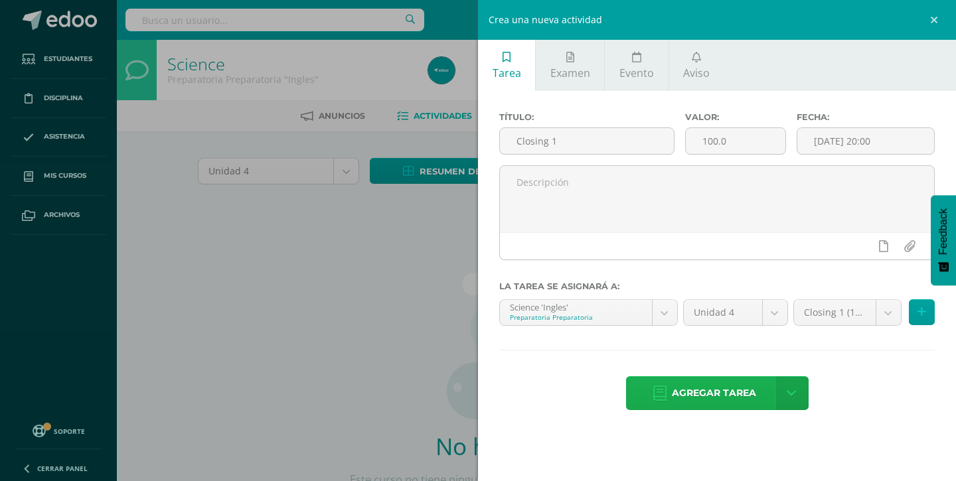
click at [710, 395] on span "Agregar tarea" at bounding box center [714, 393] width 84 height 33
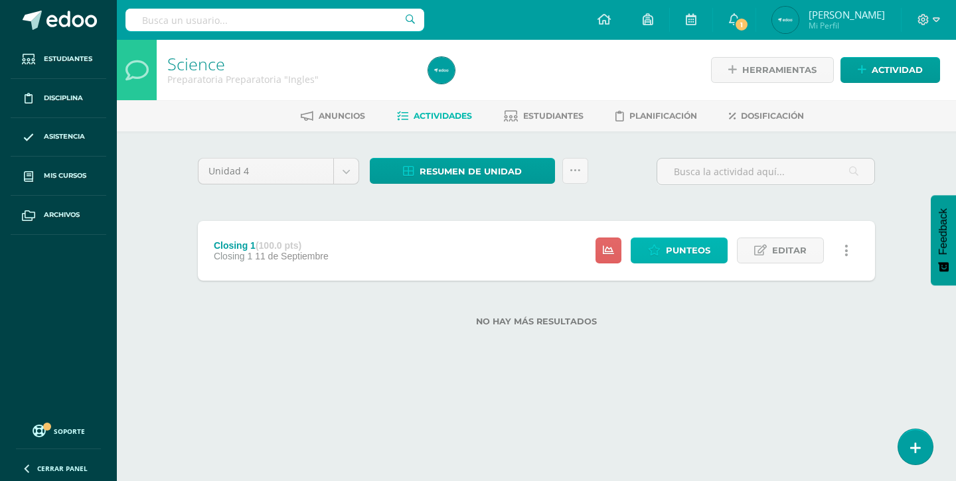
click at [661, 254] on icon at bounding box center [654, 250] width 13 height 11
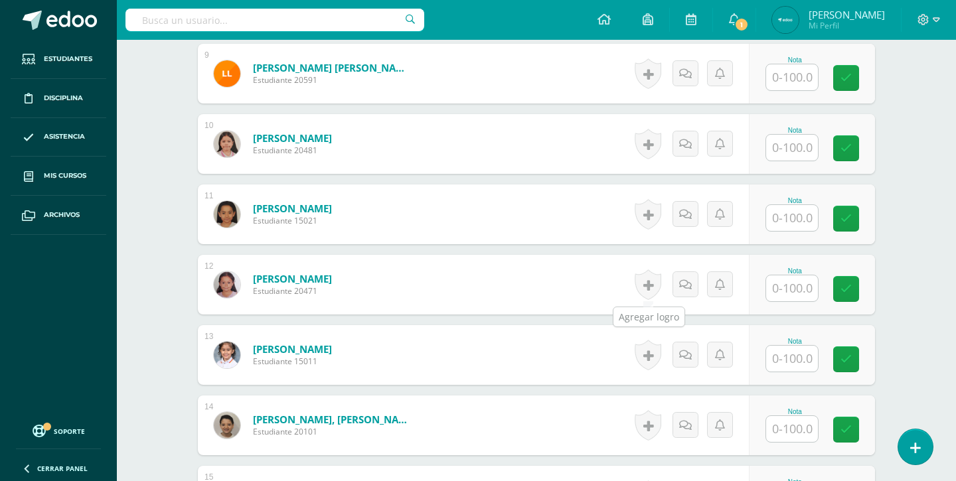
scroll to position [980, 0]
click at [809, 144] on input "text" at bounding box center [792, 148] width 52 height 26
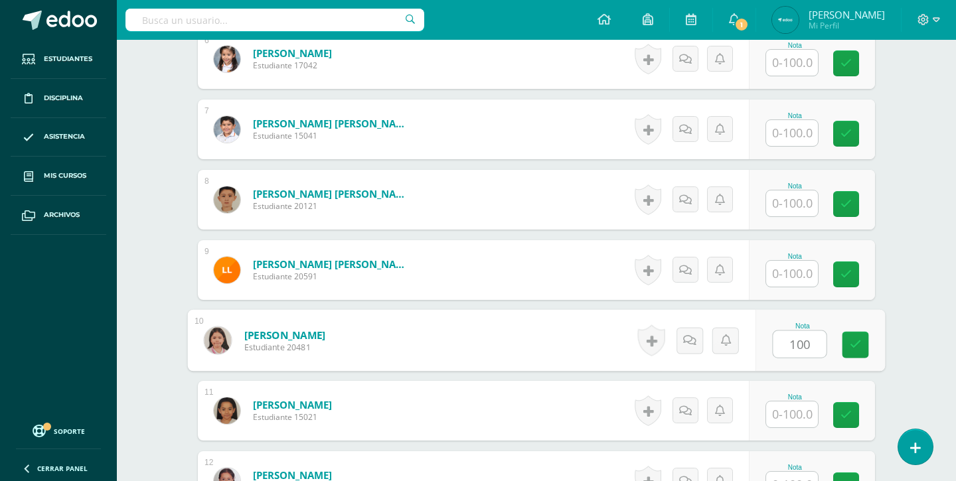
scroll to position [784, 0]
type input "100"
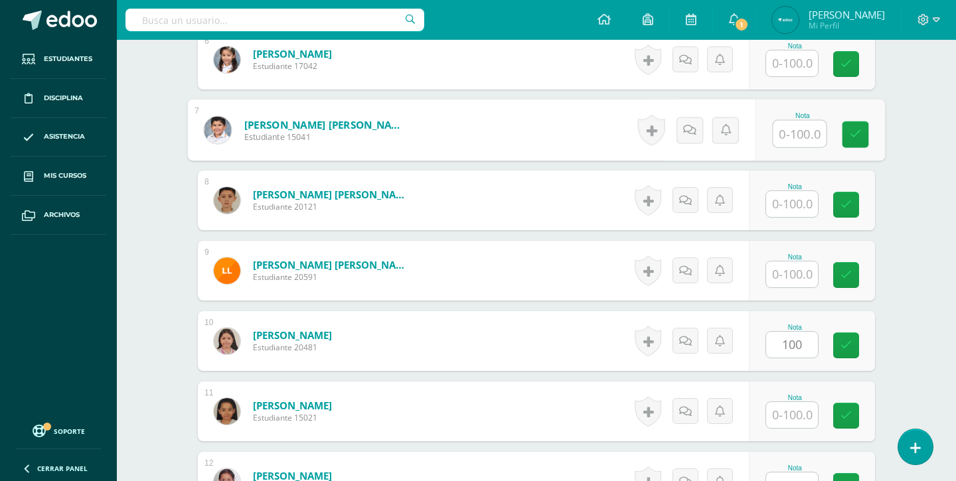
click at [810, 139] on input "text" at bounding box center [800, 134] width 53 height 27
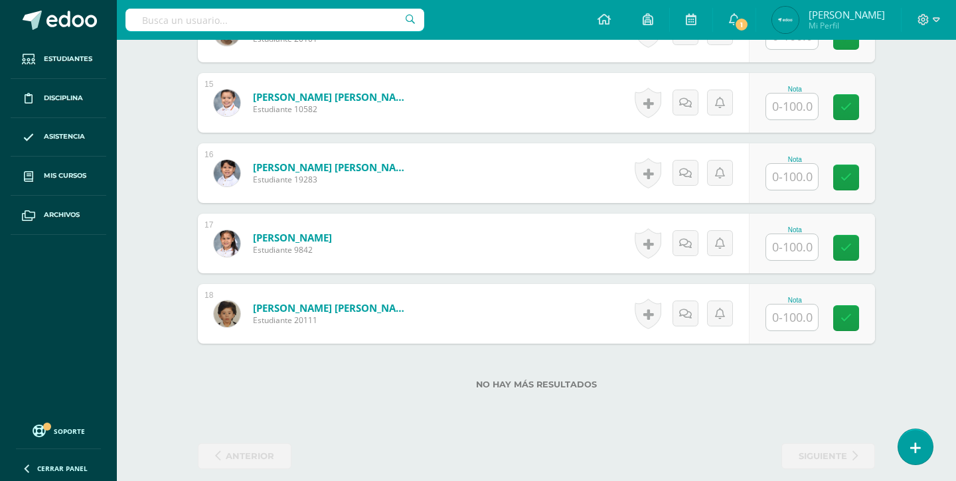
scroll to position [1388, 0]
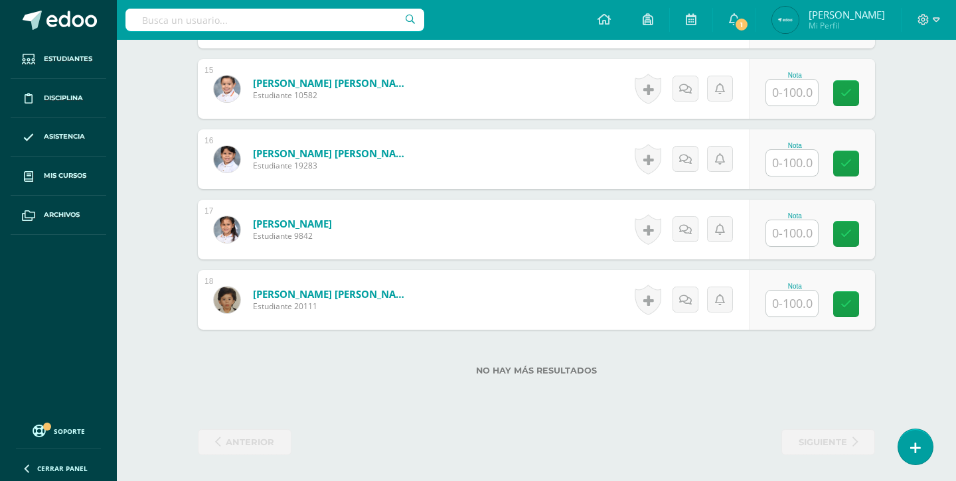
type input "79"
click at [787, 303] on input "text" at bounding box center [800, 304] width 53 height 27
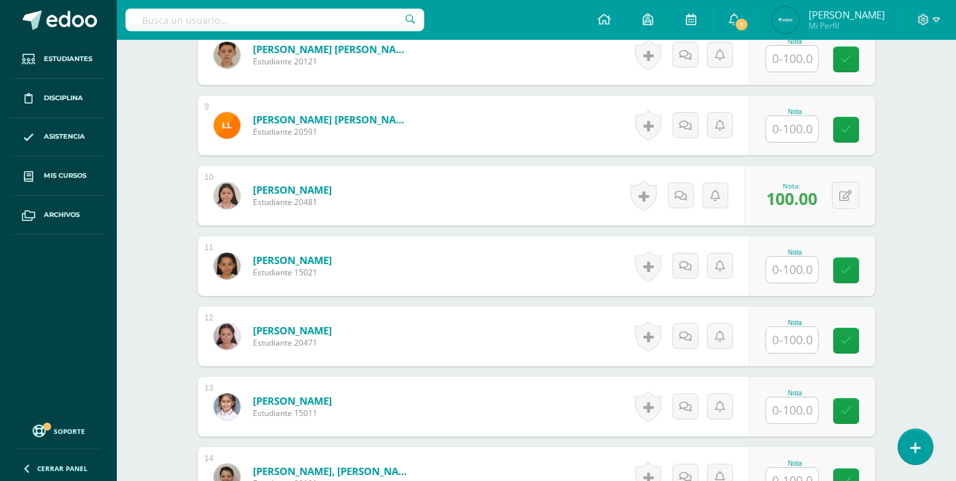
scroll to position [937, 0]
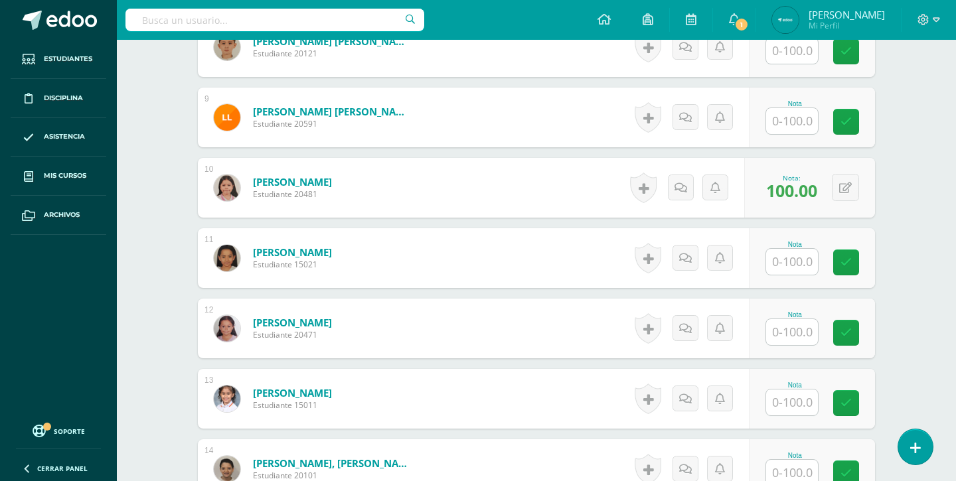
type input "95"
click at [784, 400] on input "text" at bounding box center [800, 403] width 53 height 27
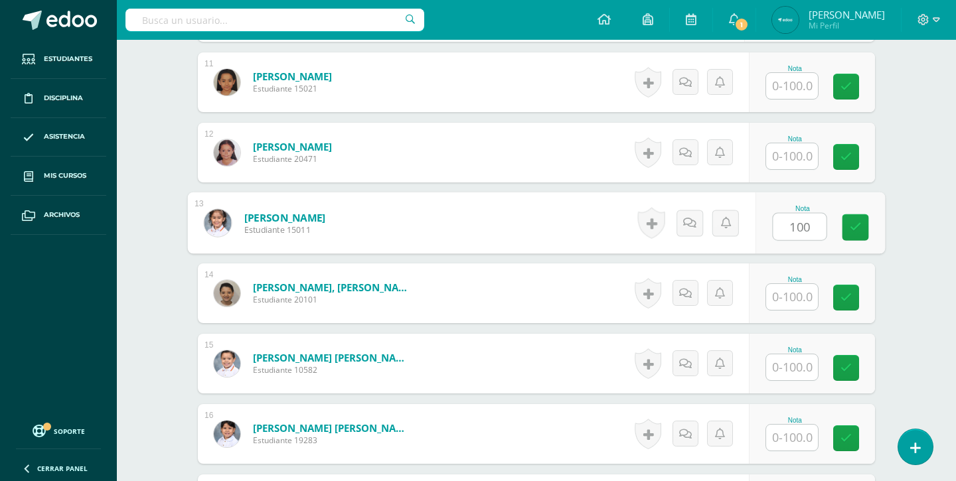
scroll to position [1114, 0]
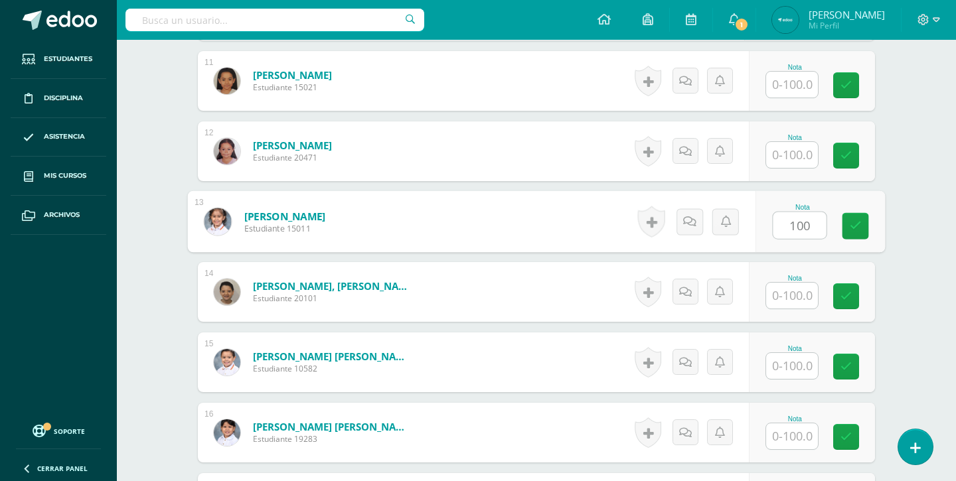
type input "100"
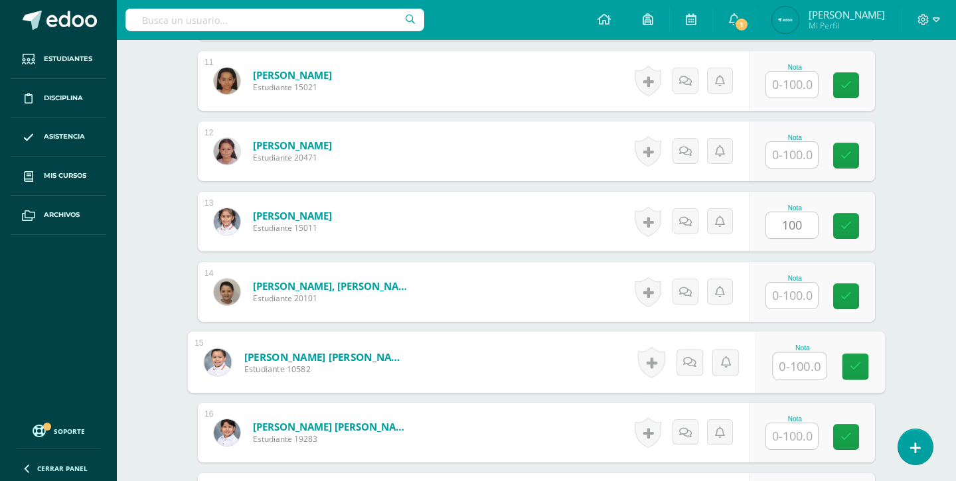
click at [788, 373] on input "text" at bounding box center [800, 366] width 53 height 27
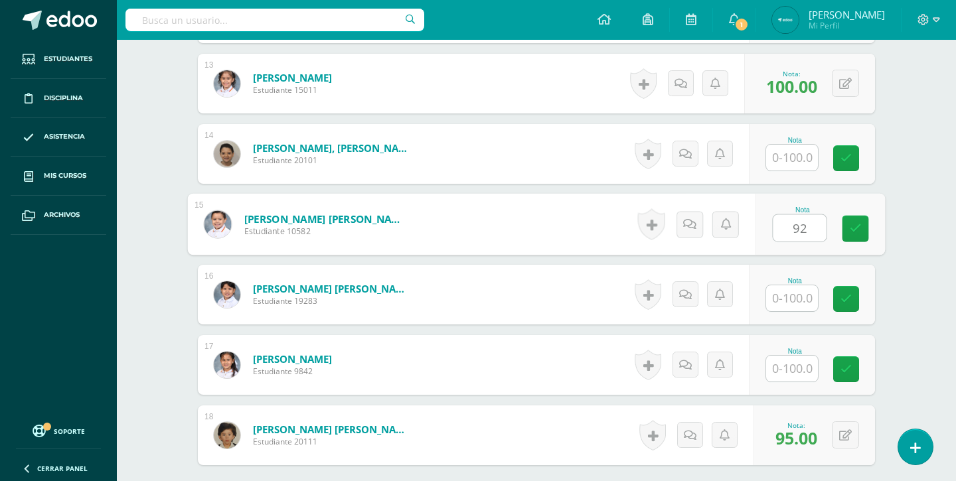
scroll to position [1280, 0]
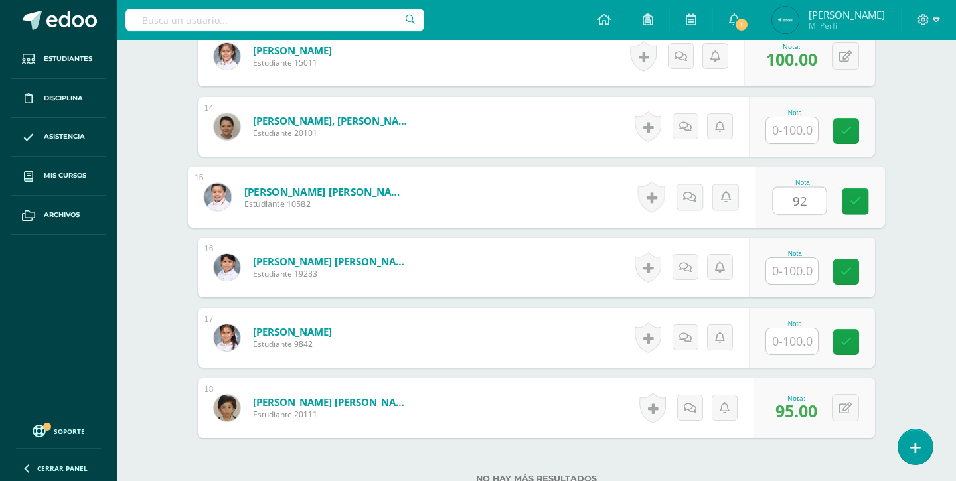
type input "92"
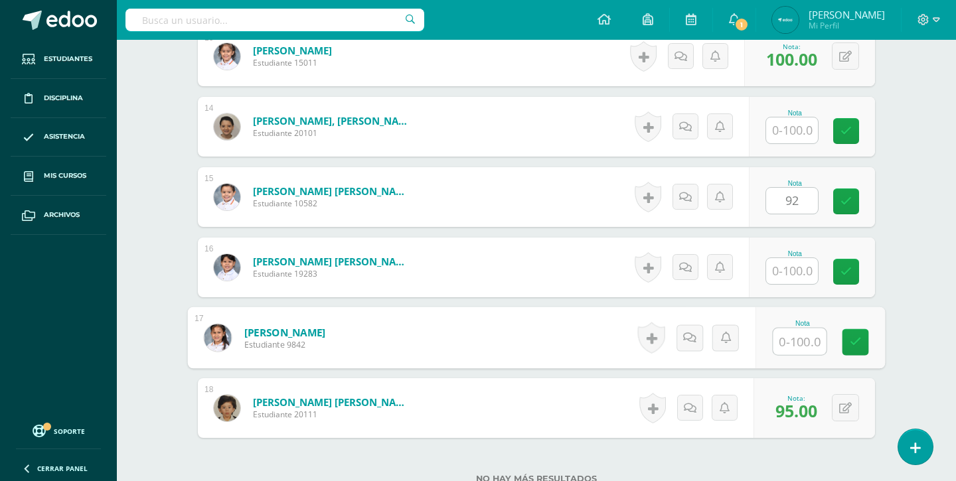
click at [805, 342] on input "text" at bounding box center [800, 342] width 53 height 27
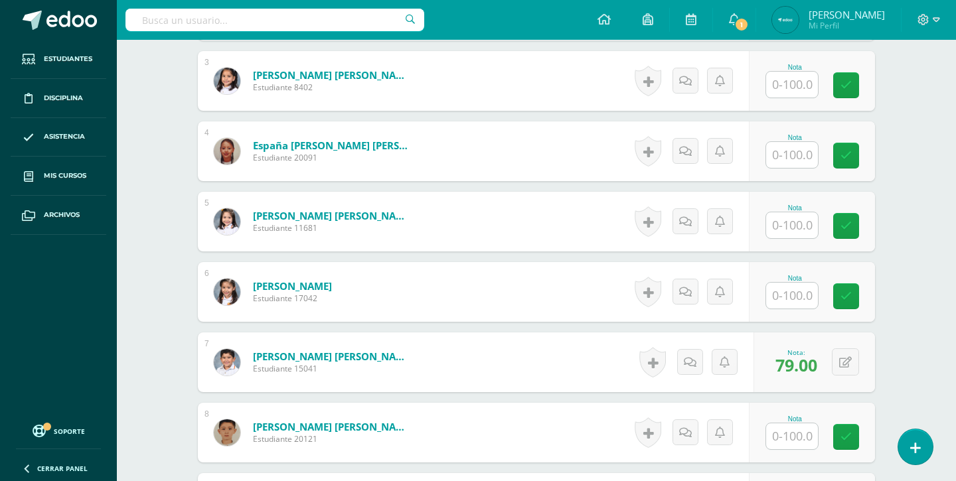
scroll to position [550, 0]
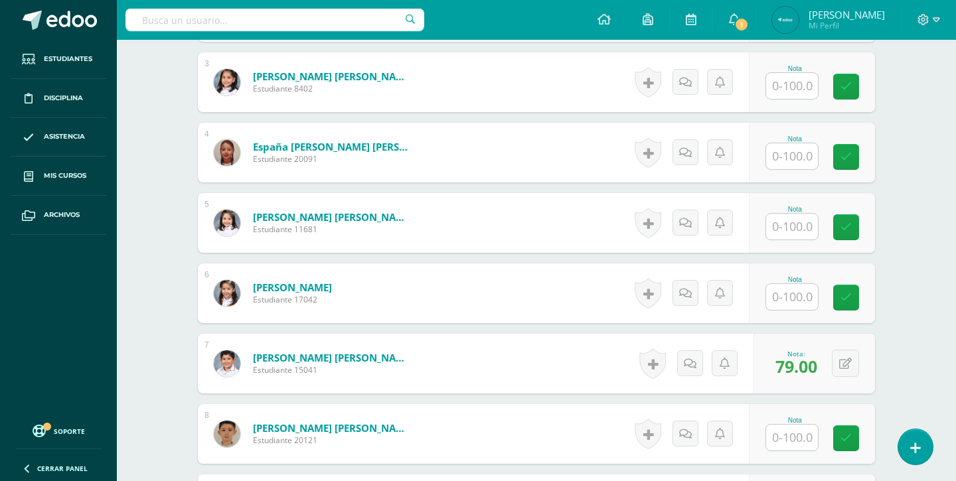
type input "84"
click at [801, 228] on input "text" at bounding box center [800, 227] width 53 height 27
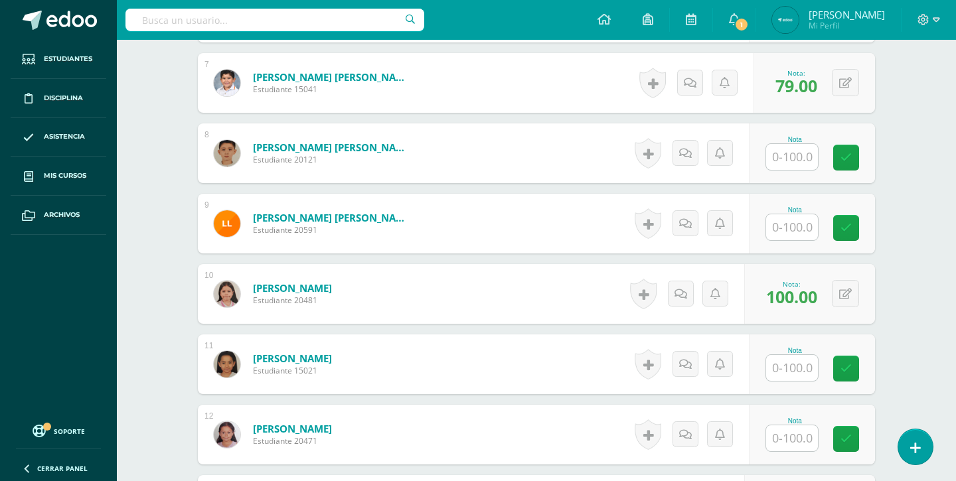
scroll to position [892, 0]
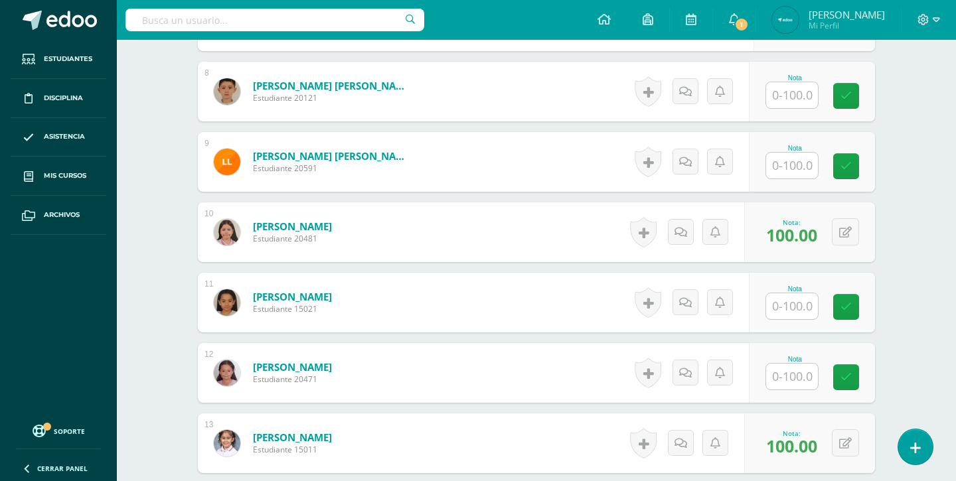
type input "100"
click at [788, 376] on input "text" at bounding box center [792, 377] width 52 height 26
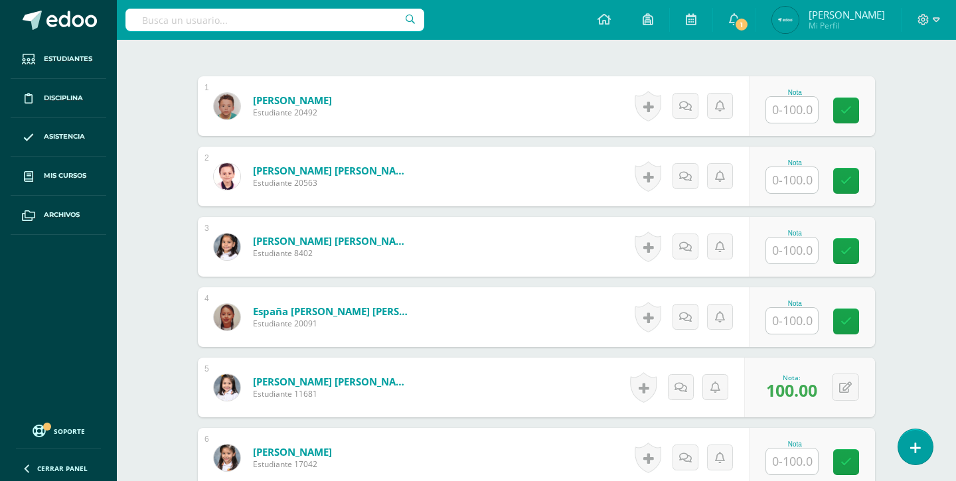
scroll to position [384, 0]
type input "72"
click at [796, 114] on input "text" at bounding box center [792, 111] width 52 height 26
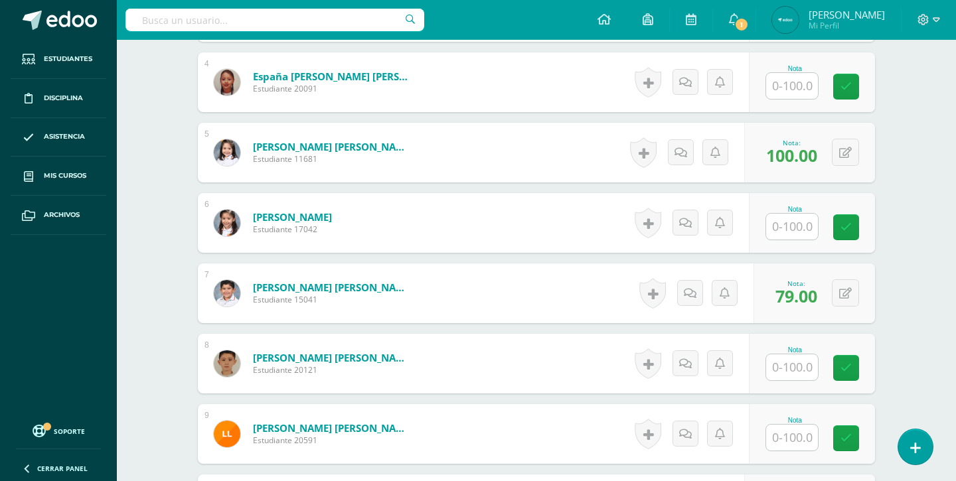
scroll to position [622, 0]
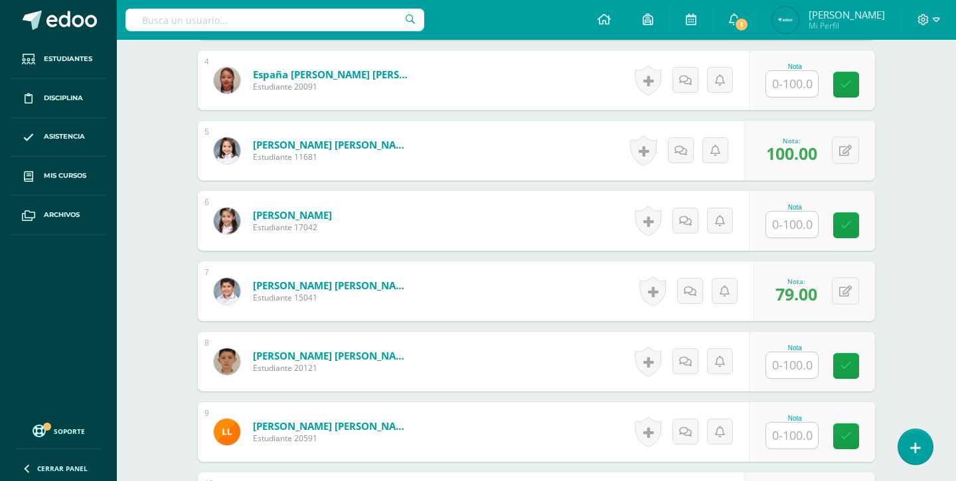
type input "77"
click at [789, 361] on input "text" at bounding box center [800, 366] width 53 height 27
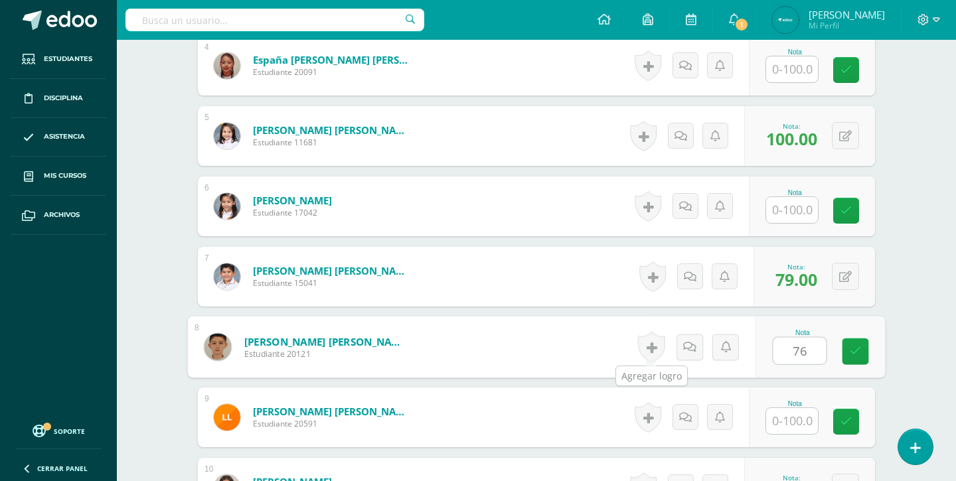
scroll to position [616, 0]
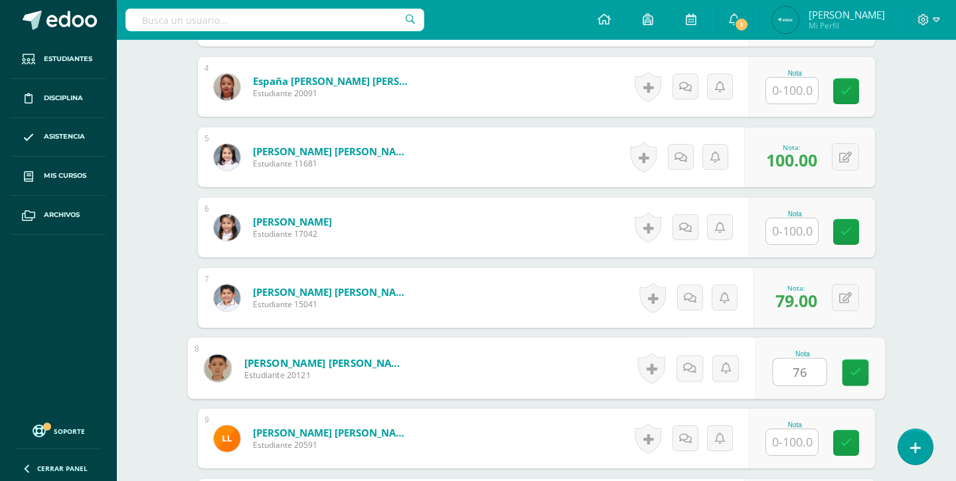
type input "76"
click at [796, 93] on input "text" at bounding box center [792, 91] width 52 height 26
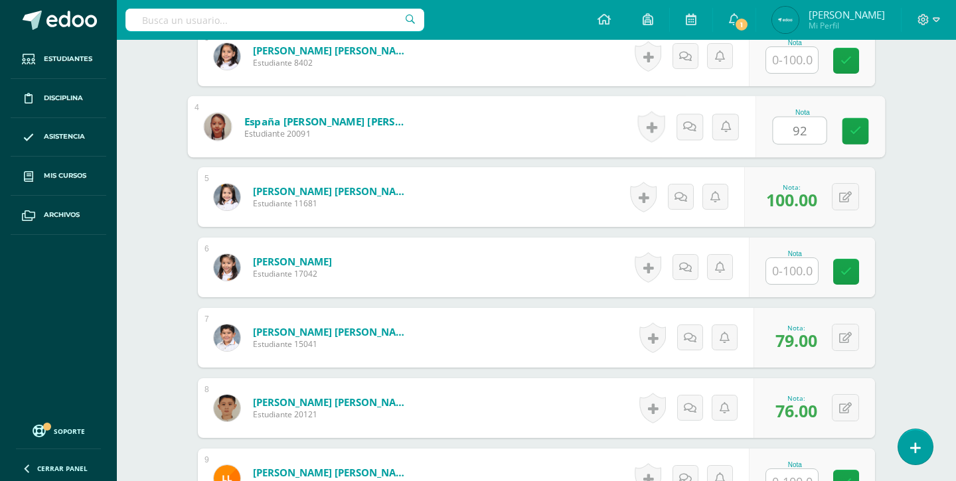
scroll to position [567, 0]
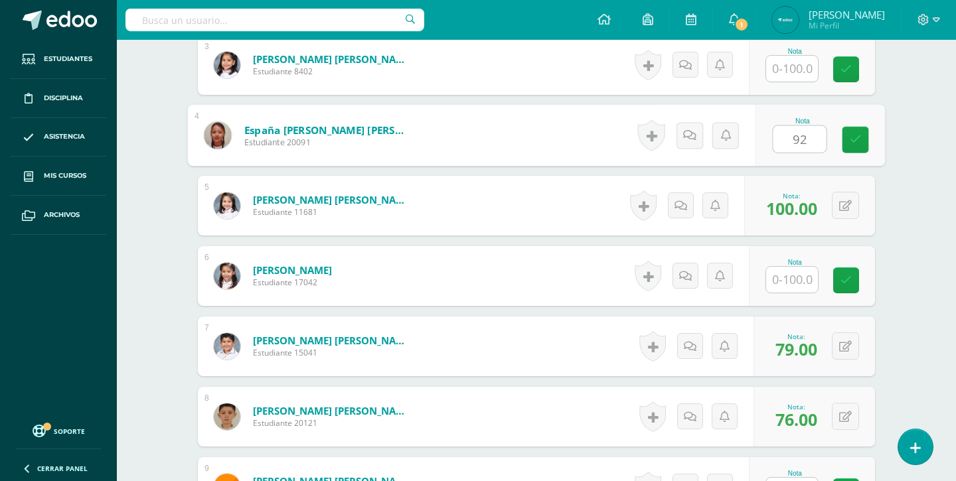
type input "92"
click at [784, 274] on input "text" at bounding box center [792, 280] width 52 height 26
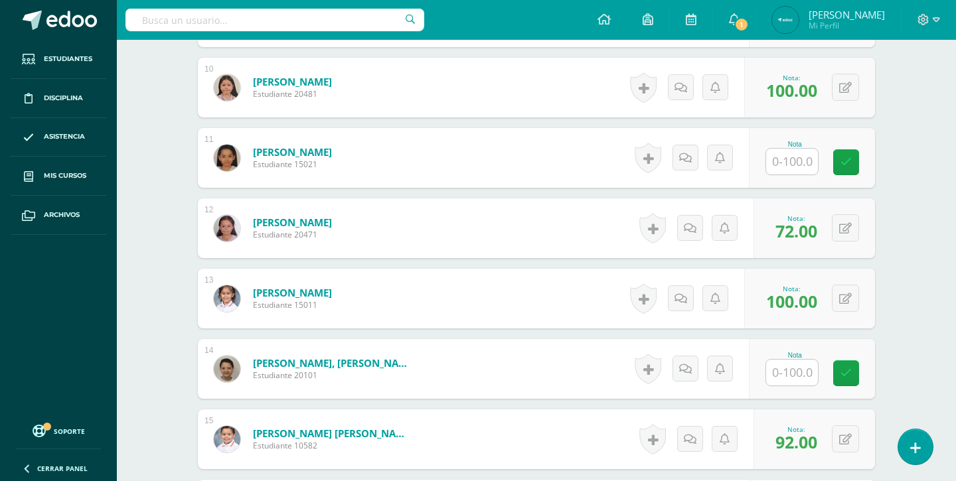
scroll to position [1049, 0]
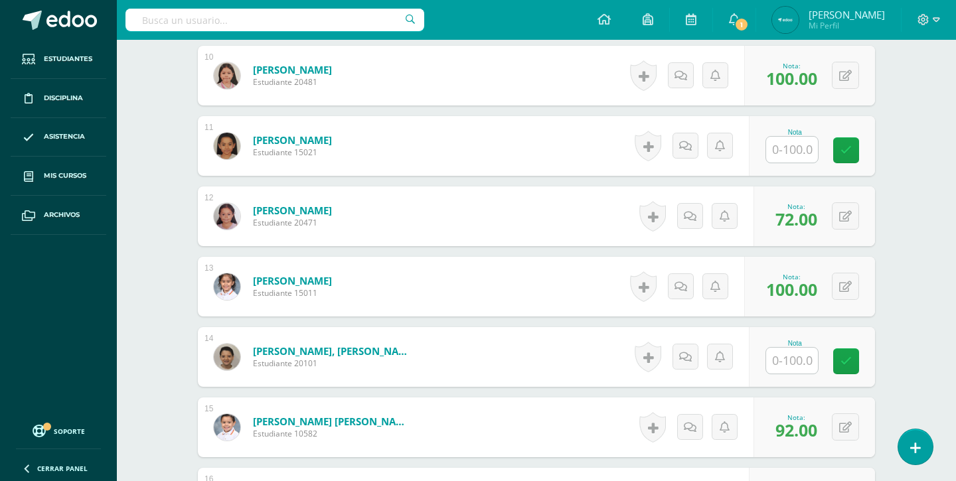
type input "100"
click at [797, 357] on input "text" at bounding box center [800, 361] width 53 height 27
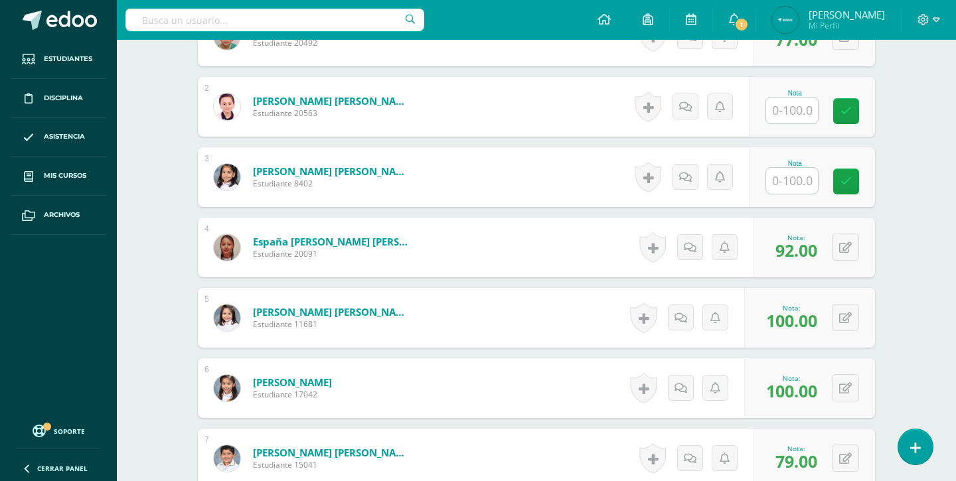
scroll to position [390, 0]
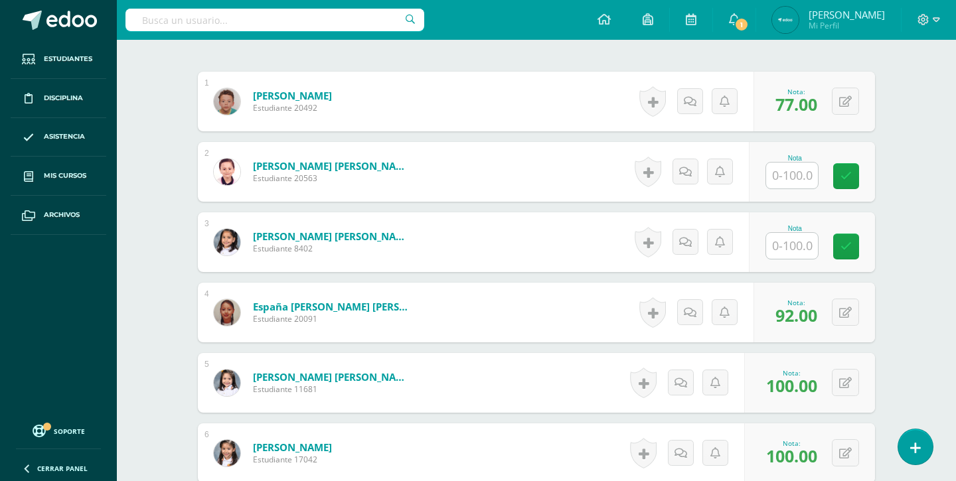
type input "93"
click at [792, 181] on input "text" at bounding box center [800, 176] width 53 height 27
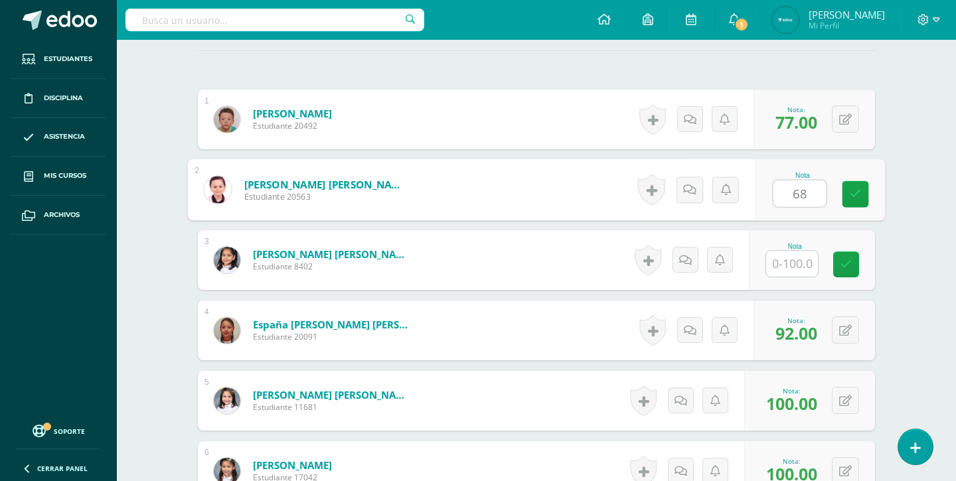
scroll to position [390, 0]
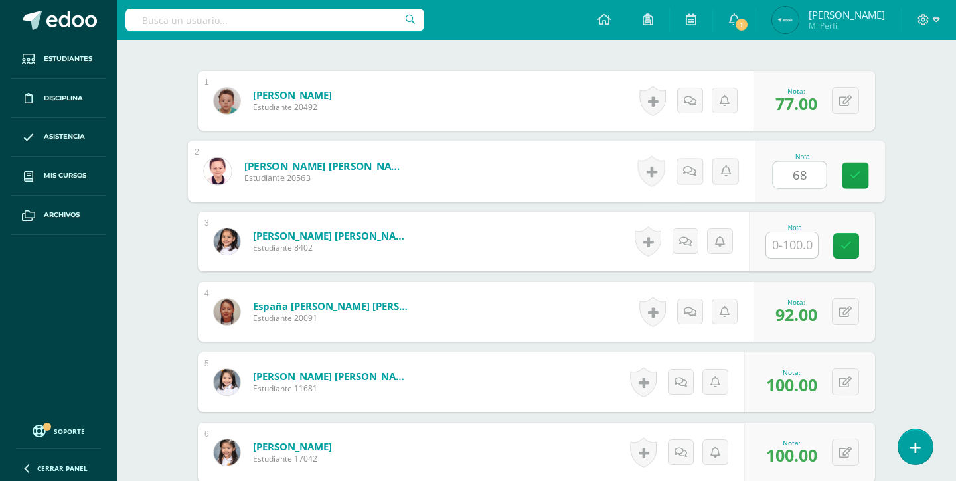
type input "68"
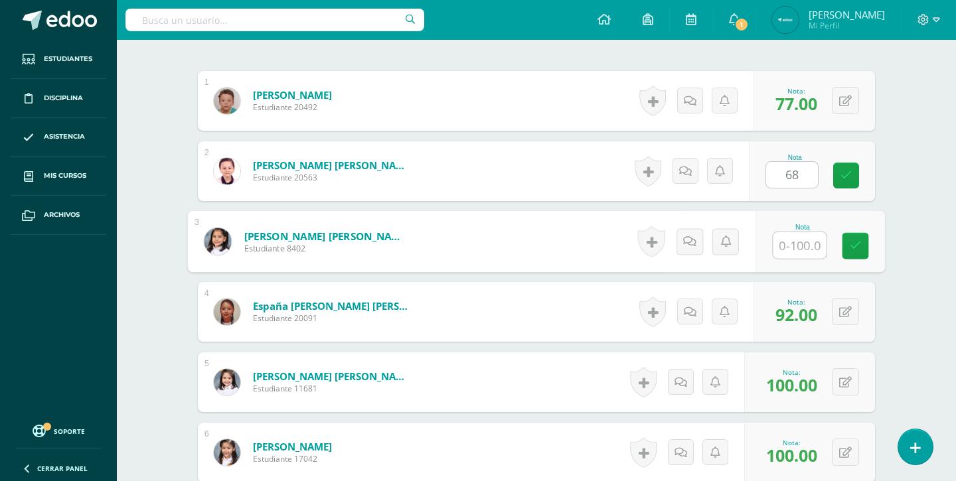
click at [794, 249] on input "text" at bounding box center [800, 245] width 53 height 27
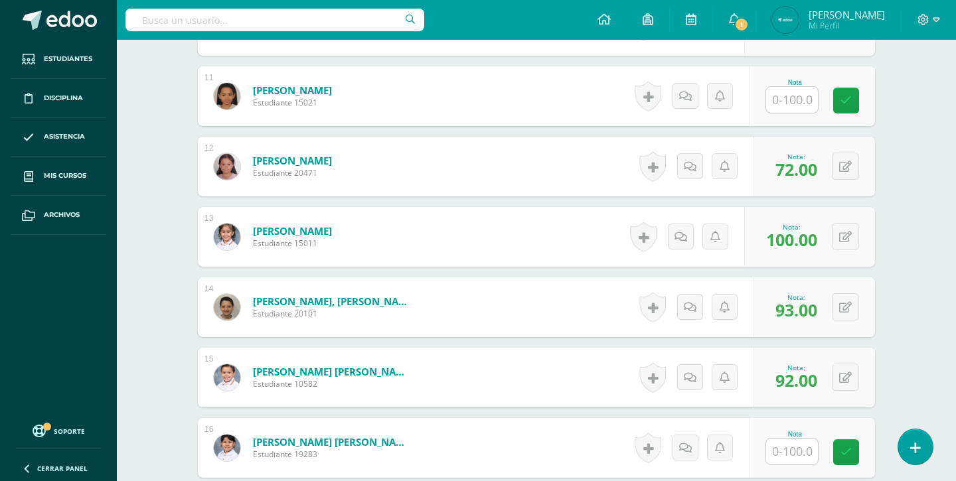
scroll to position [1150, 0]
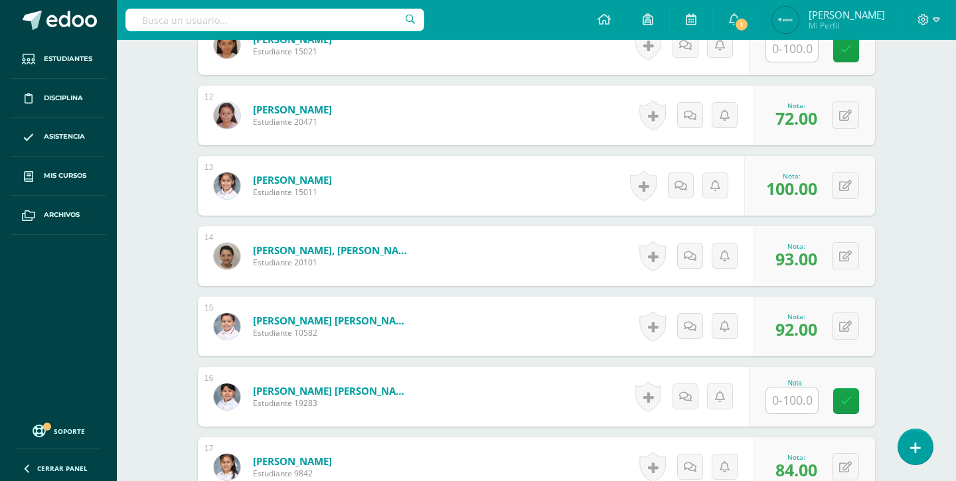
type input "100"
click at [800, 398] on input "text" at bounding box center [792, 401] width 52 height 26
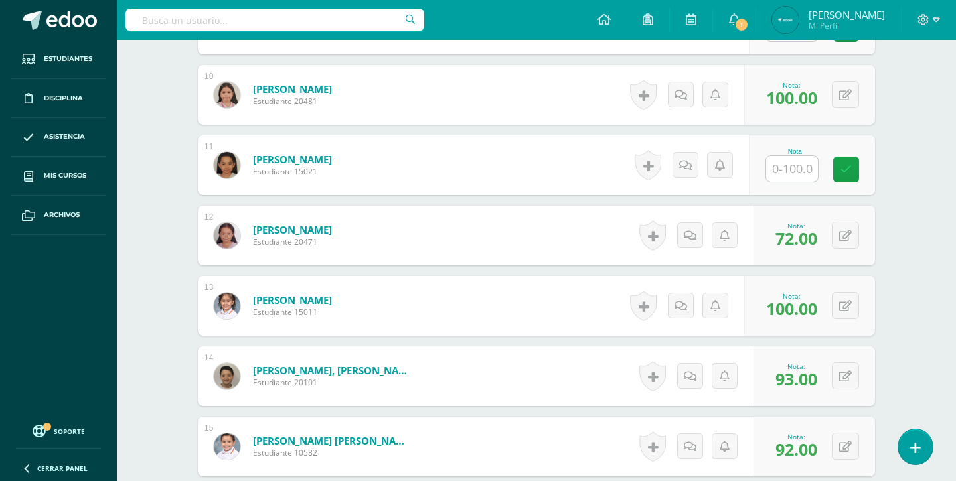
scroll to position [1026, 0]
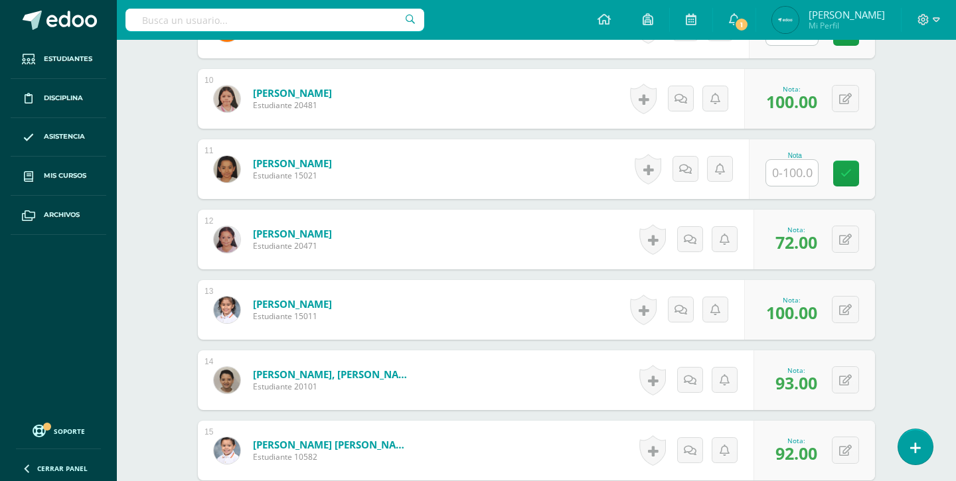
type input "100"
click at [792, 175] on input "text" at bounding box center [792, 173] width 52 height 26
type input "60"
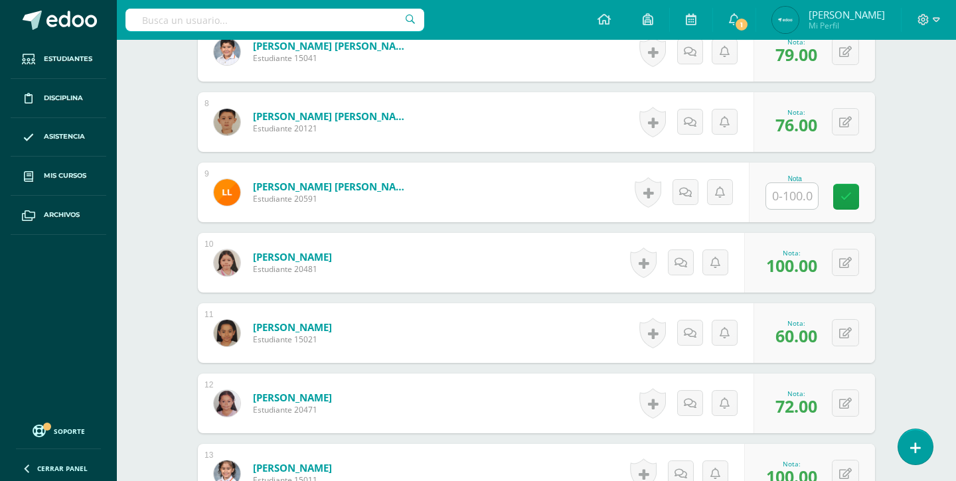
scroll to position [864, 0]
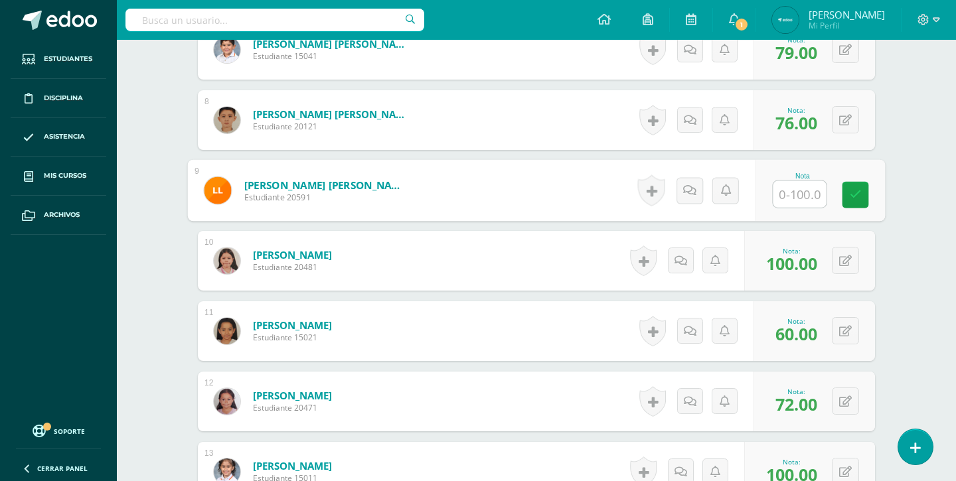
click at [810, 200] on input "text" at bounding box center [800, 194] width 53 height 27
type input "89"
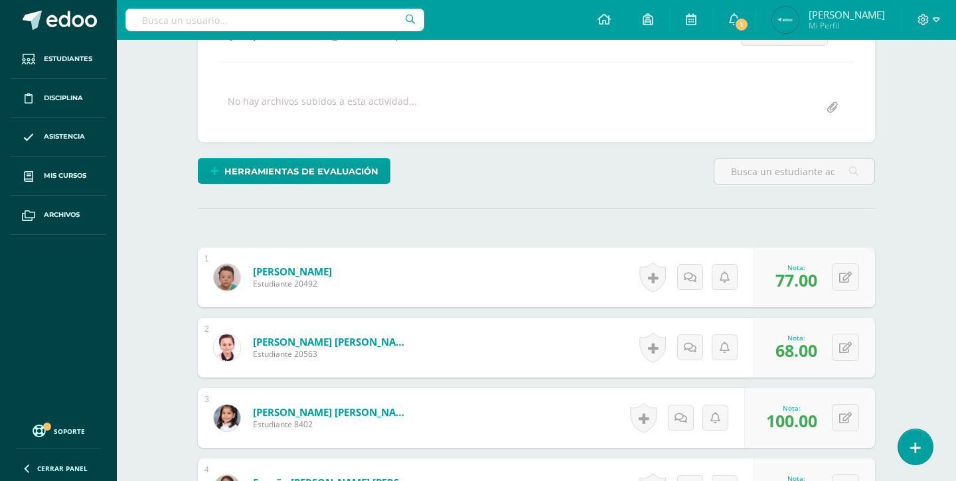
scroll to position [0, 0]
